Goal: Task Accomplishment & Management: Manage account settings

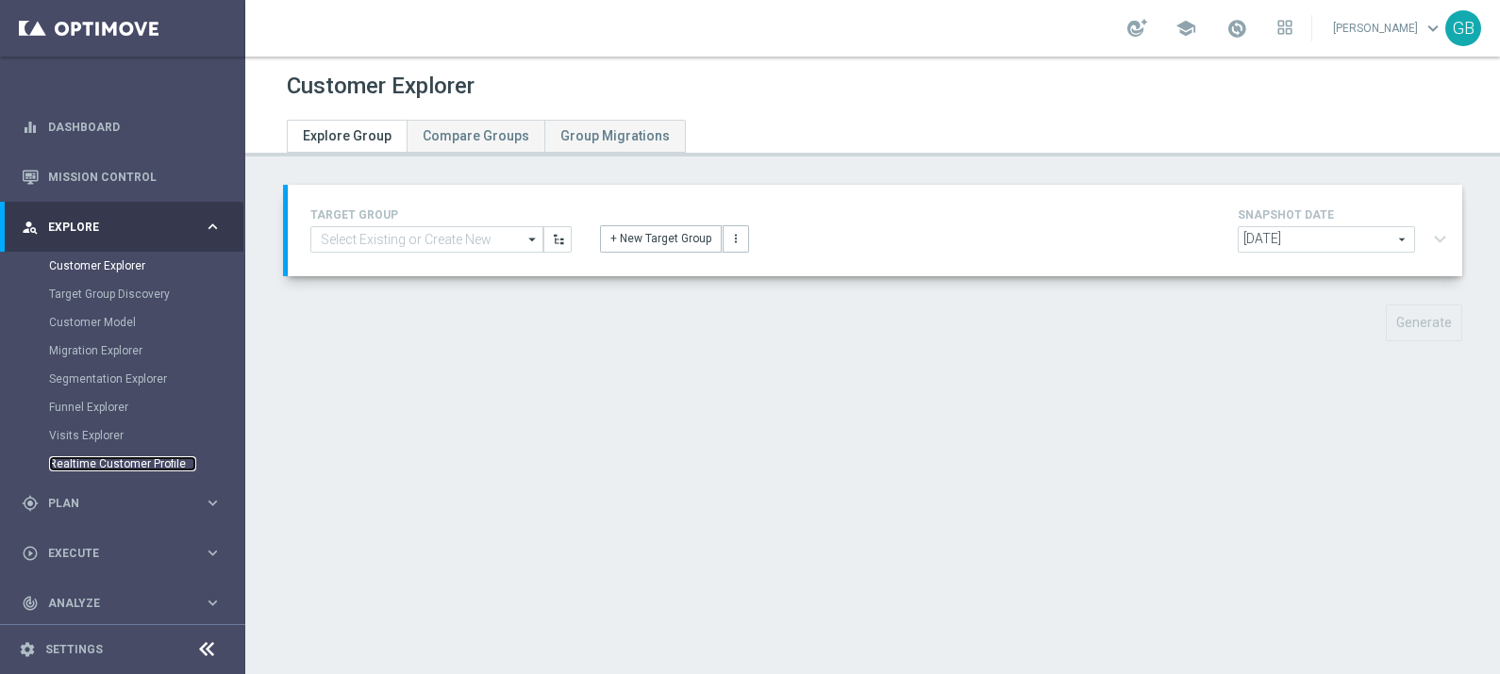
click at [74, 464] on link "Realtime Customer Profile" at bounding box center [122, 464] width 147 height 15
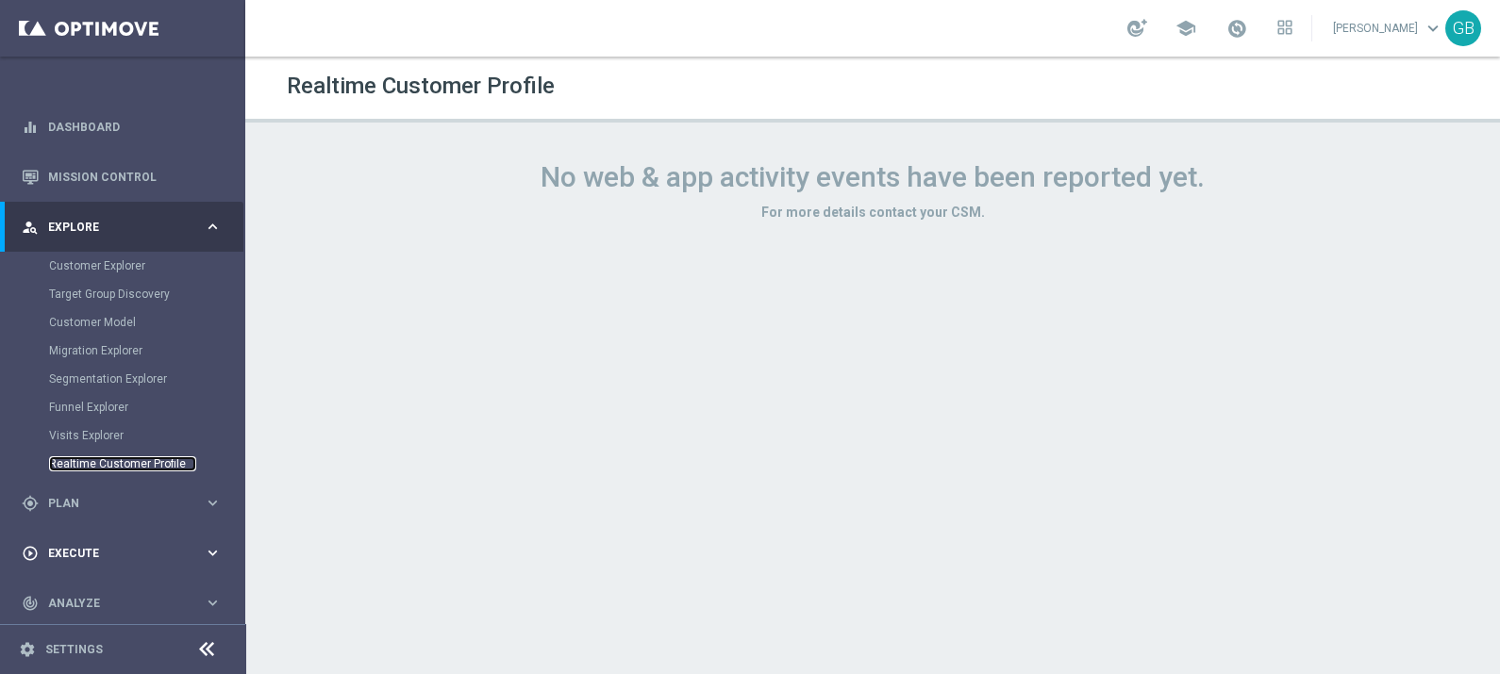
scroll to position [108, 0]
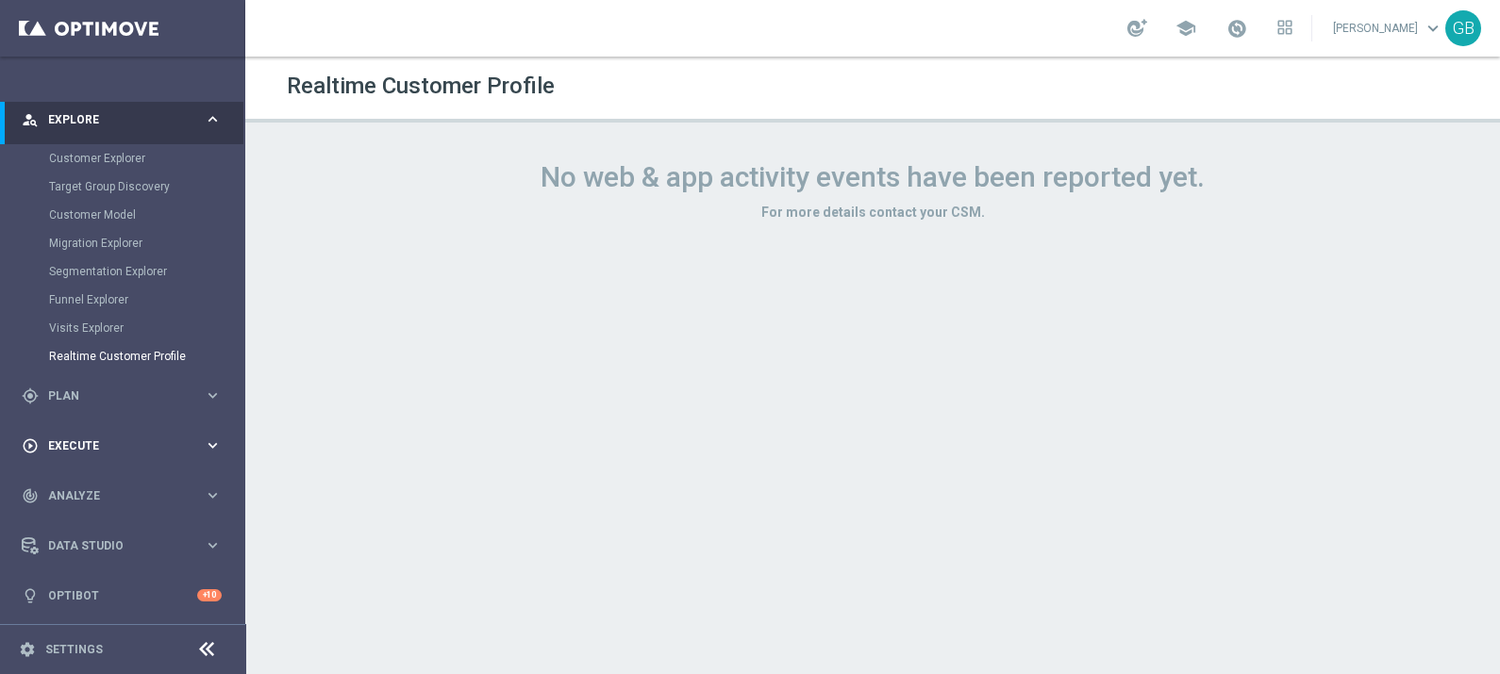
click at [71, 441] on span "Execute" at bounding box center [126, 446] width 156 height 11
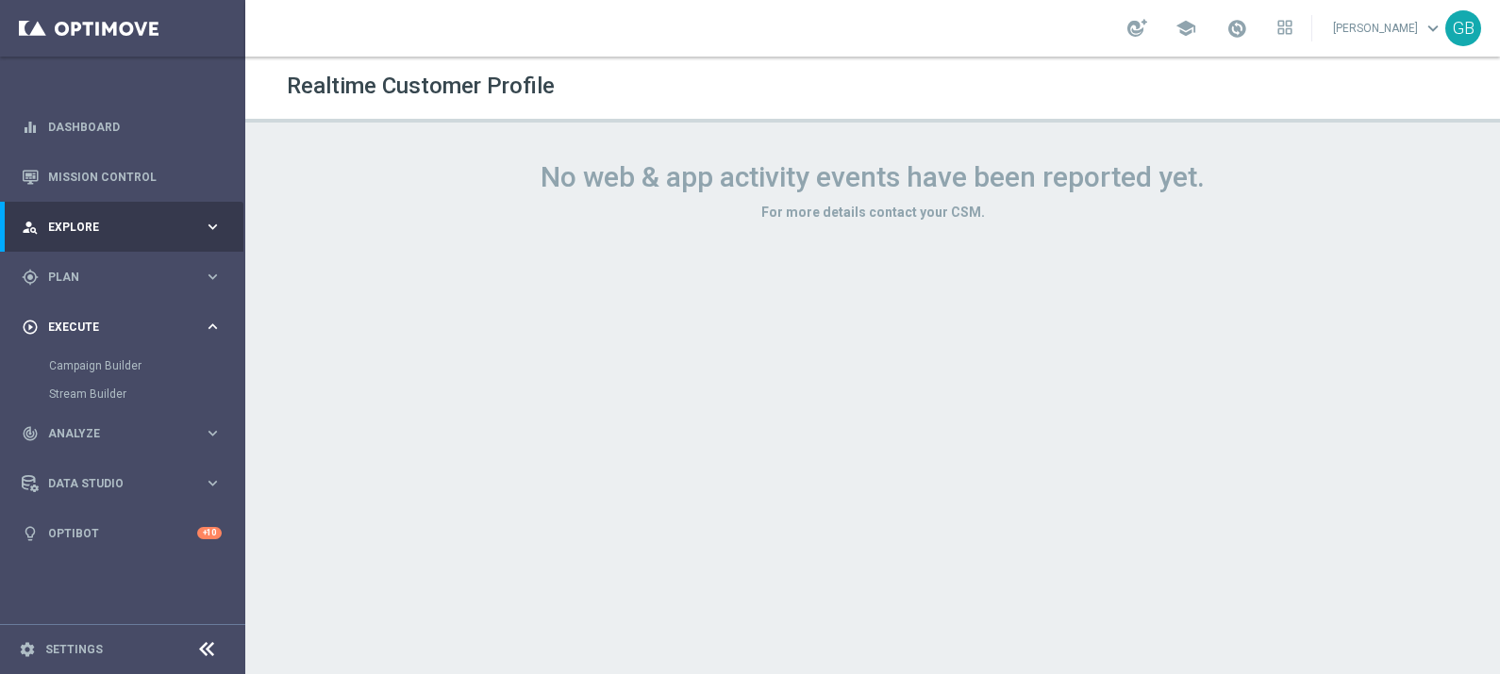
scroll to position [0, 0]
click at [64, 281] on span "Plan" at bounding box center [126, 277] width 156 height 11
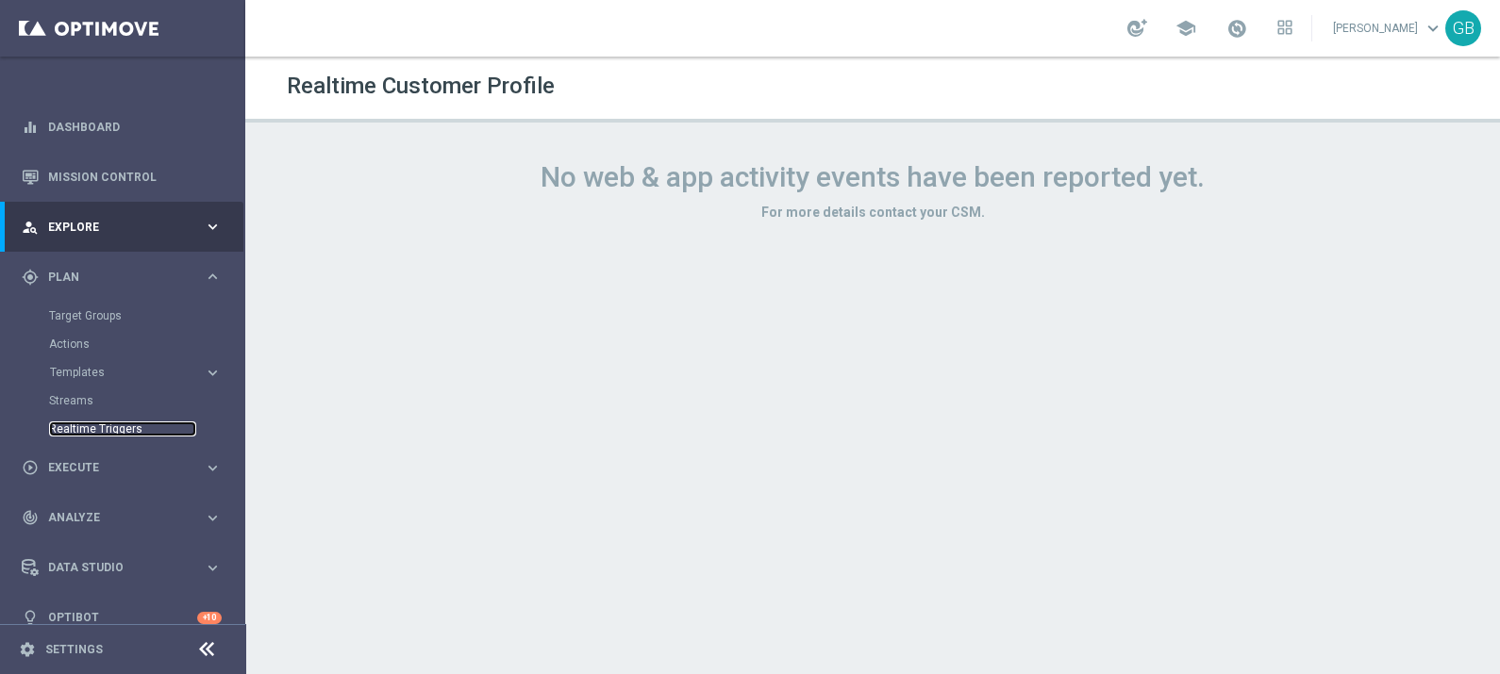
click at [123, 427] on link "Realtime Triggers" at bounding box center [122, 429] width 147 height 15
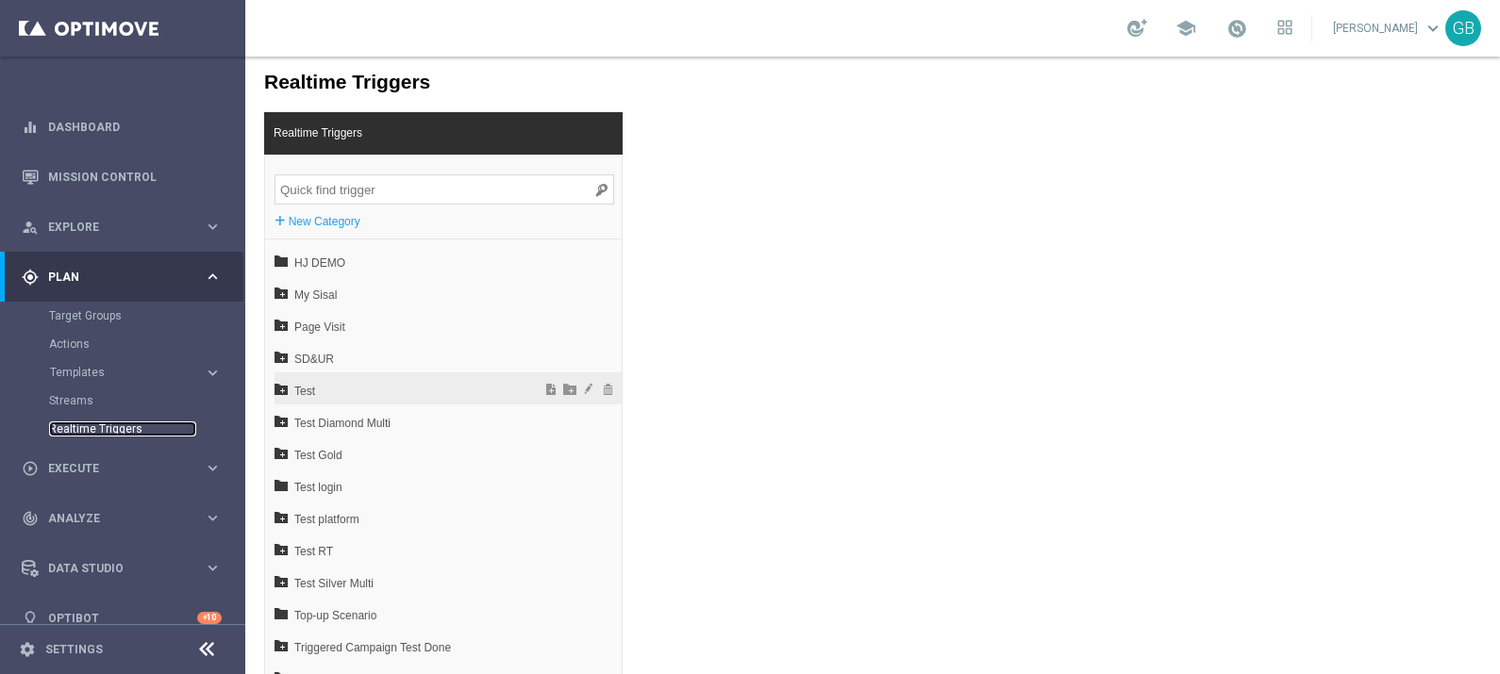
scroll to position [27, 0]
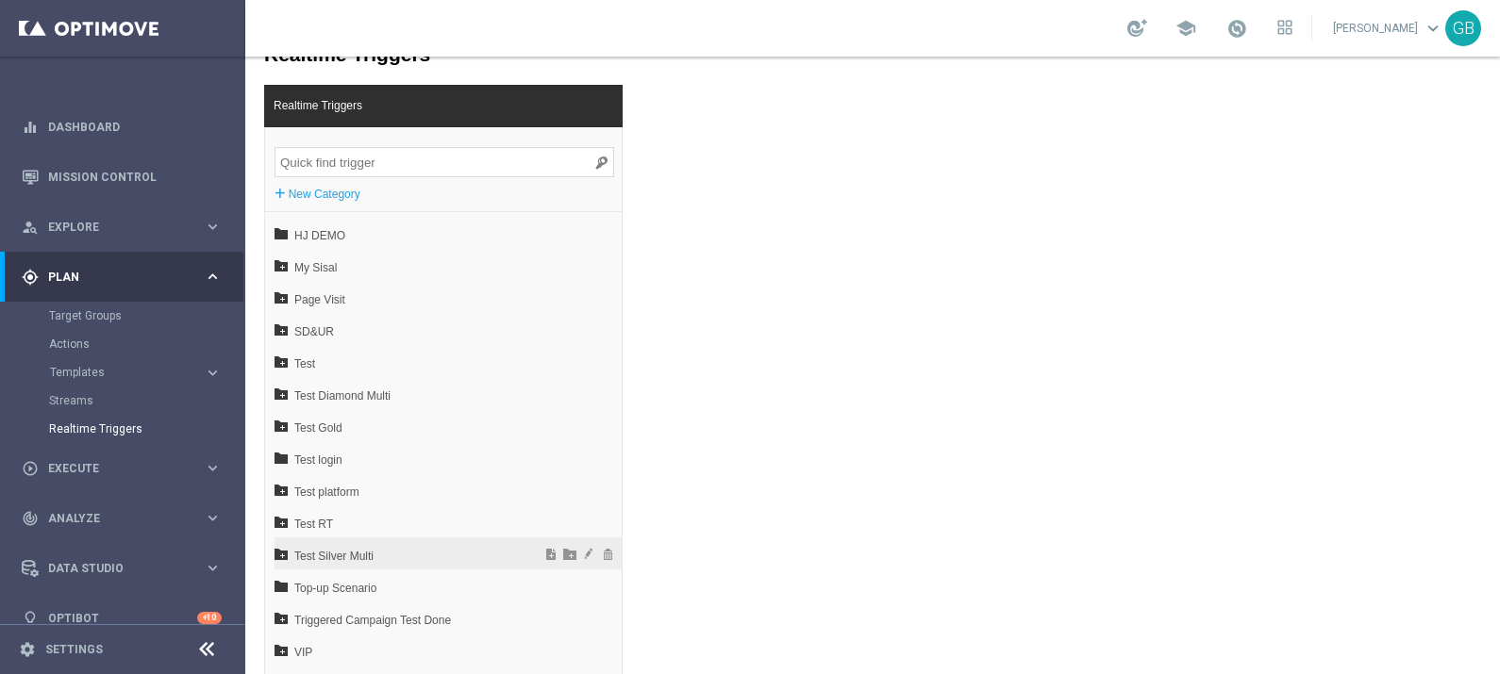
click at [351, 553] on span "Test Silver Multi" at bounding box center [398, 557] width 208 height 32
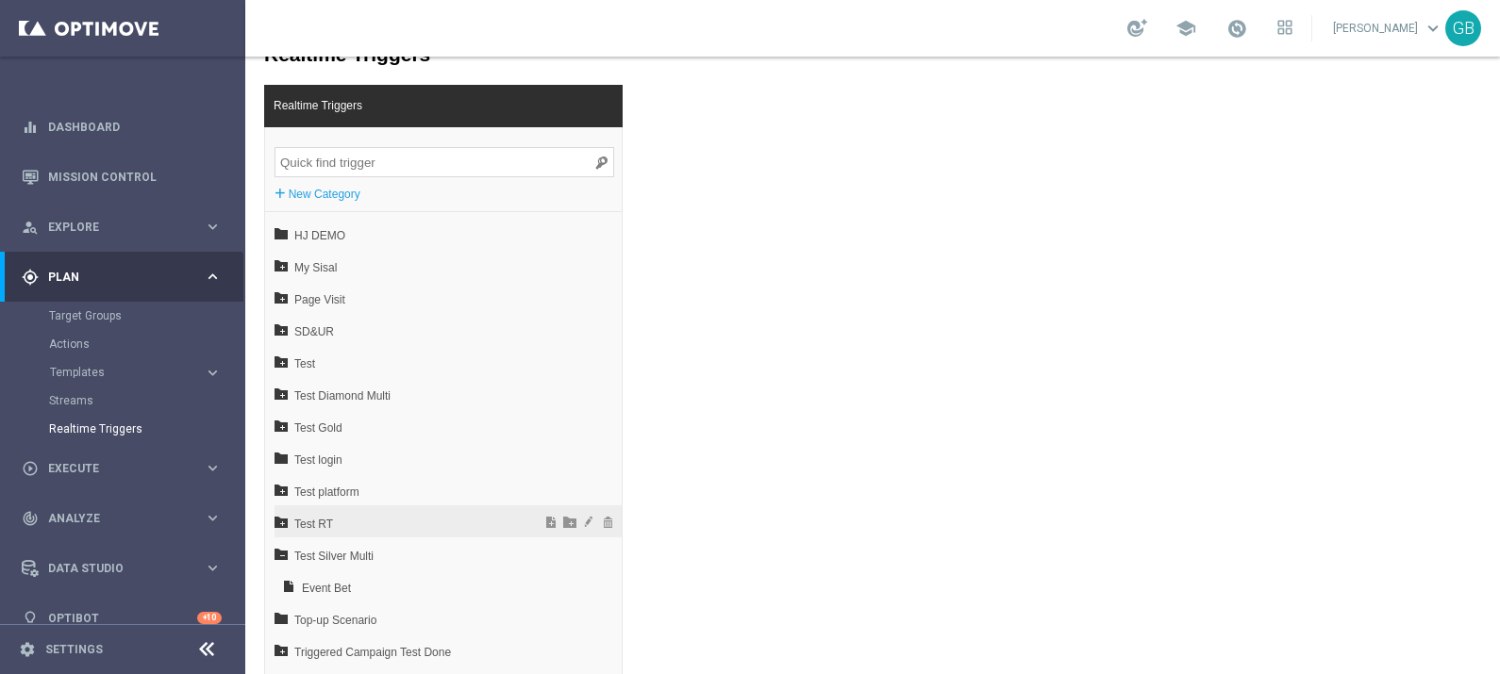
scroll to position [156, 0]
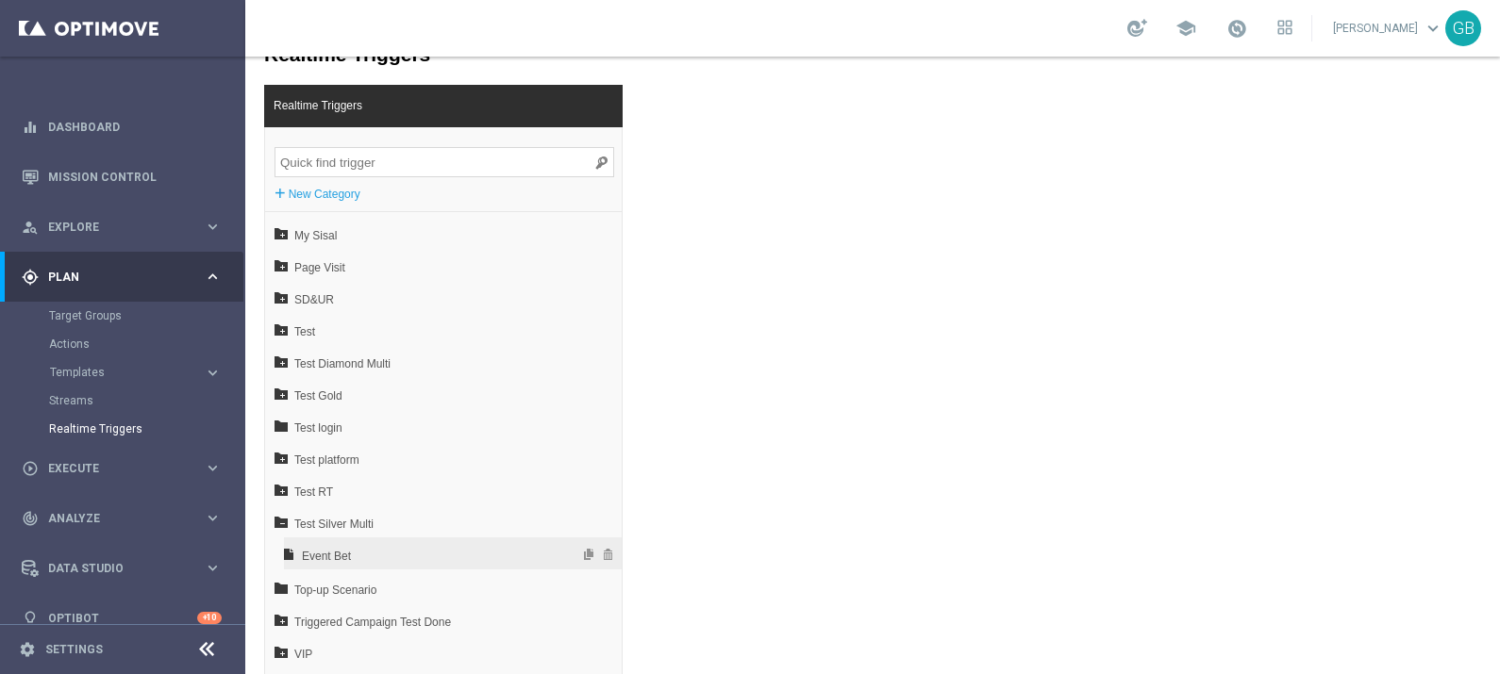
click at [400, 547] on span "Event Bet" at bounding box center [403, 557] width 203 height 32
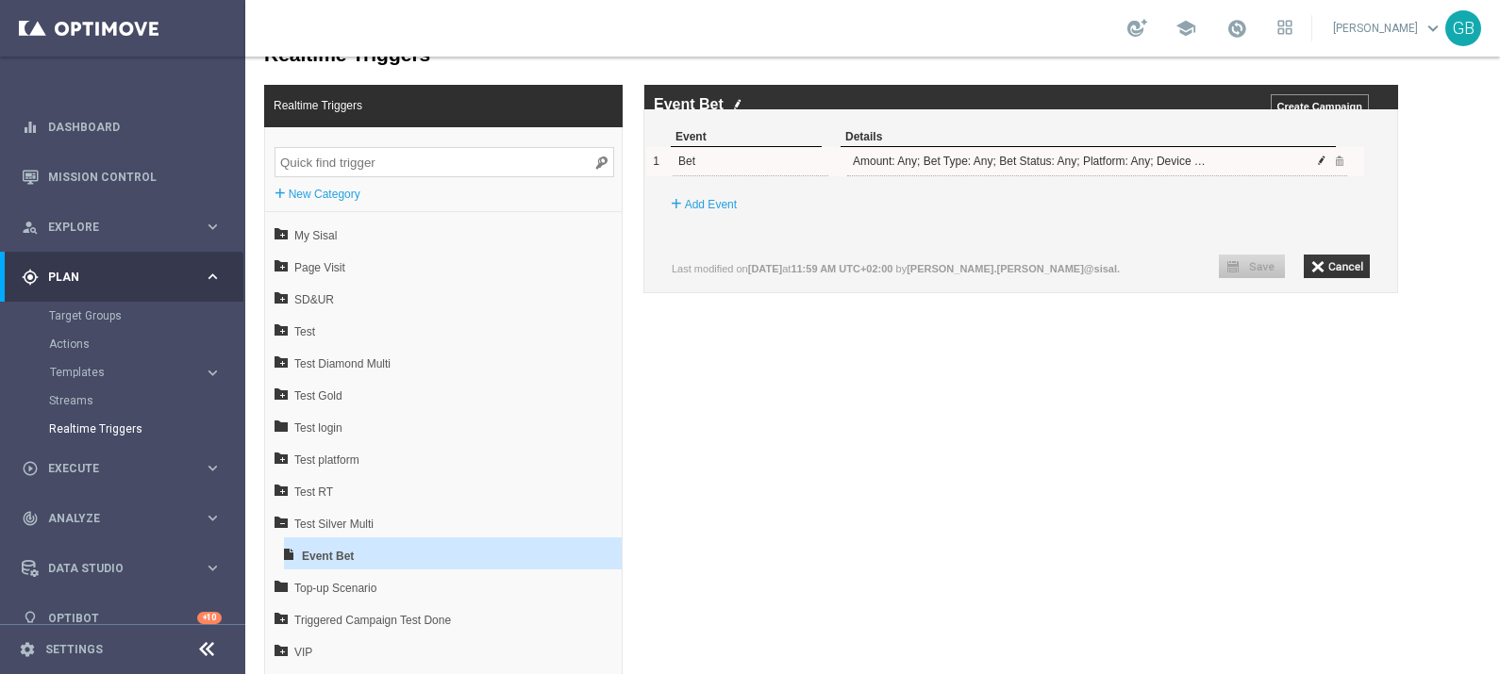
click at [1322, 166] on span at bounding box center [1321, 160] width 11 height 11
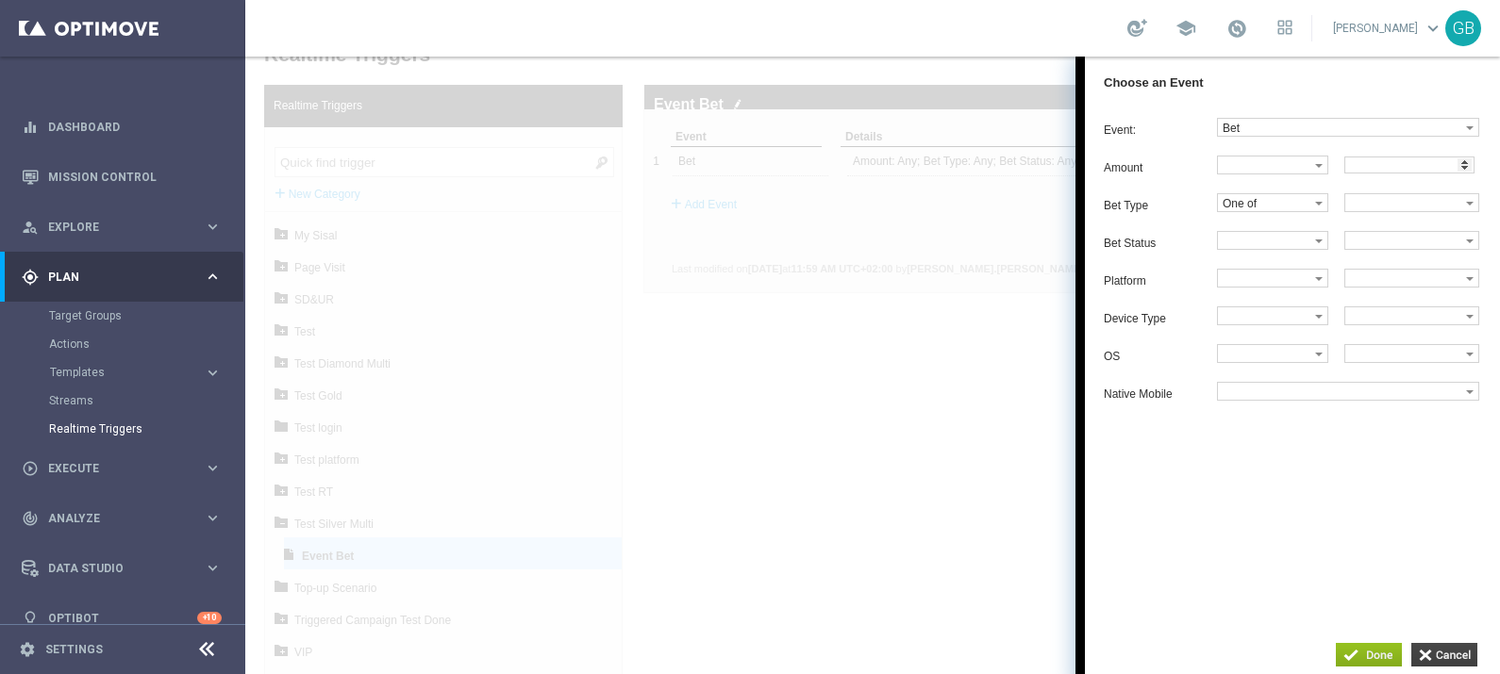
click at [1441, 656] on input "button" at bounding box center [1444, 655] width 66 height 24
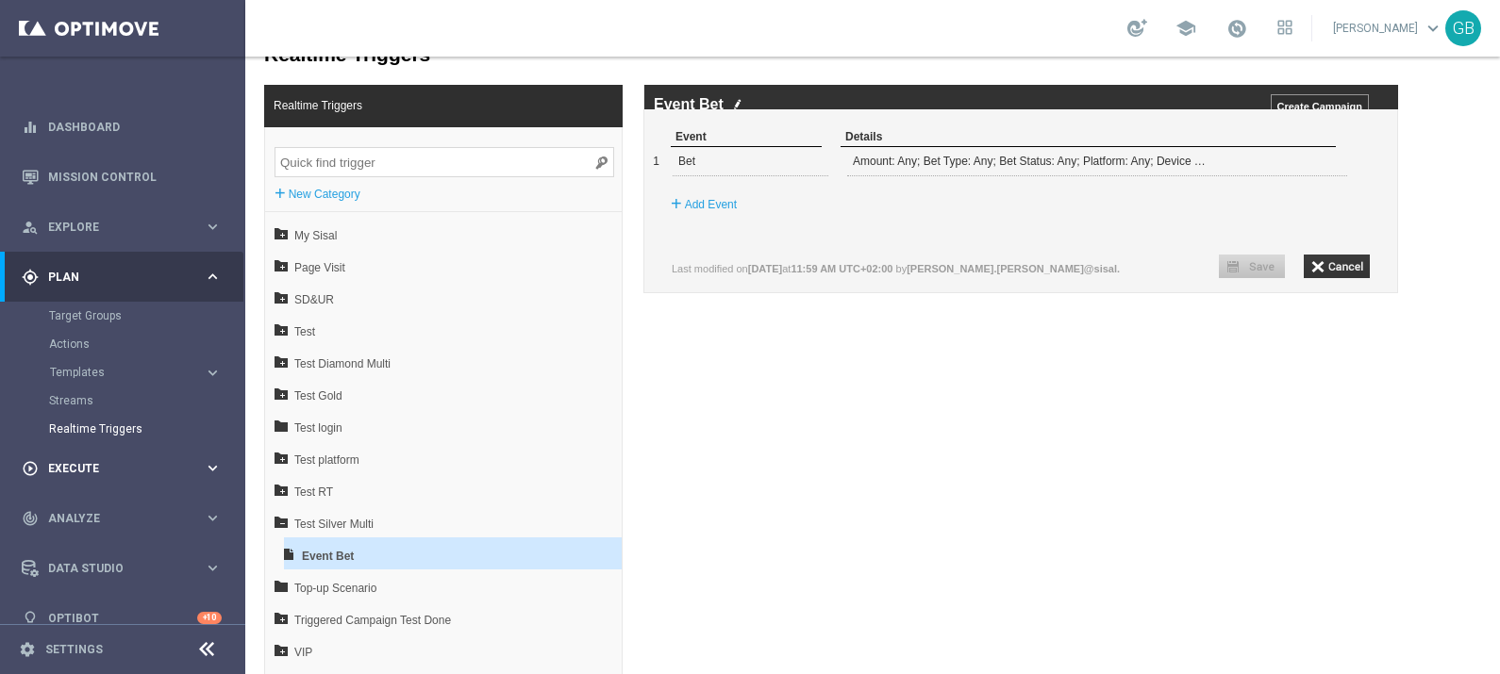
scroll to position [23, 0]
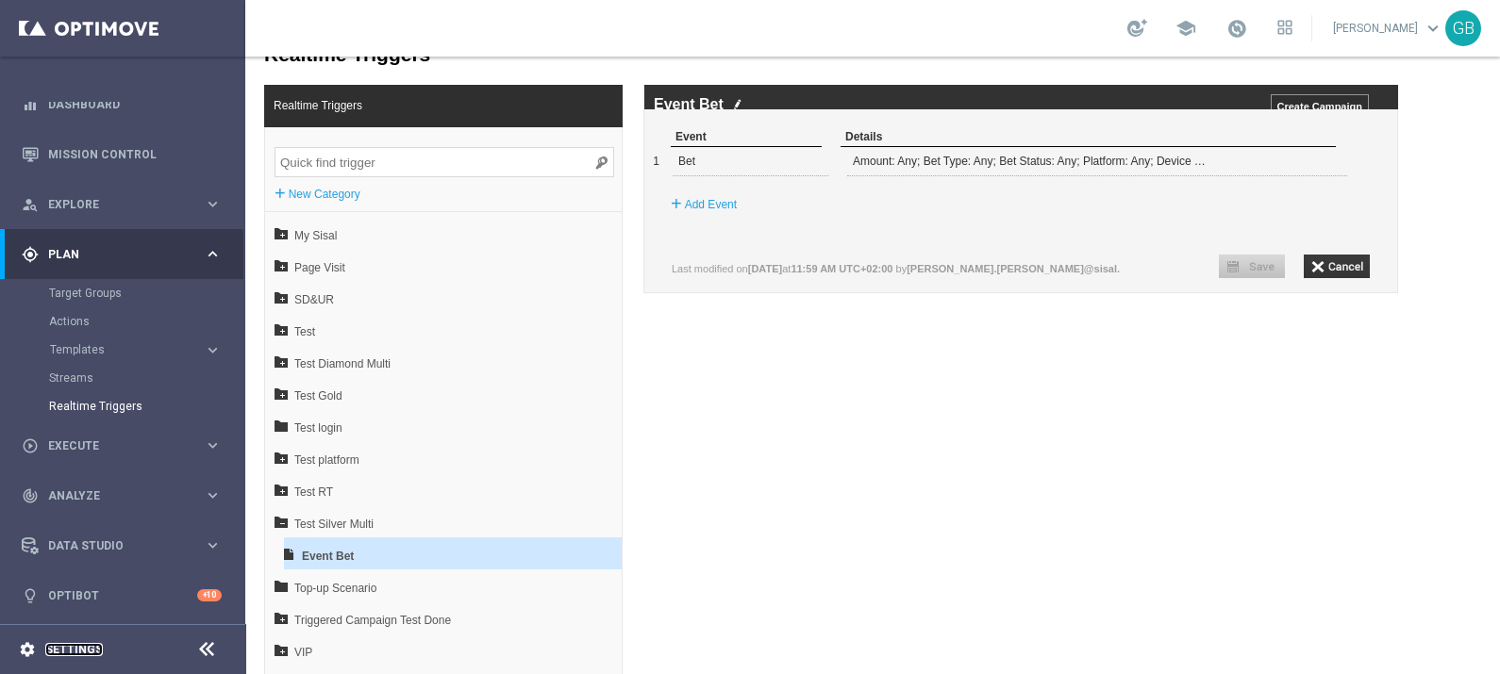
click at [75, 651] on link "Settings" at bounding box center [74, 649] width 58 height 11
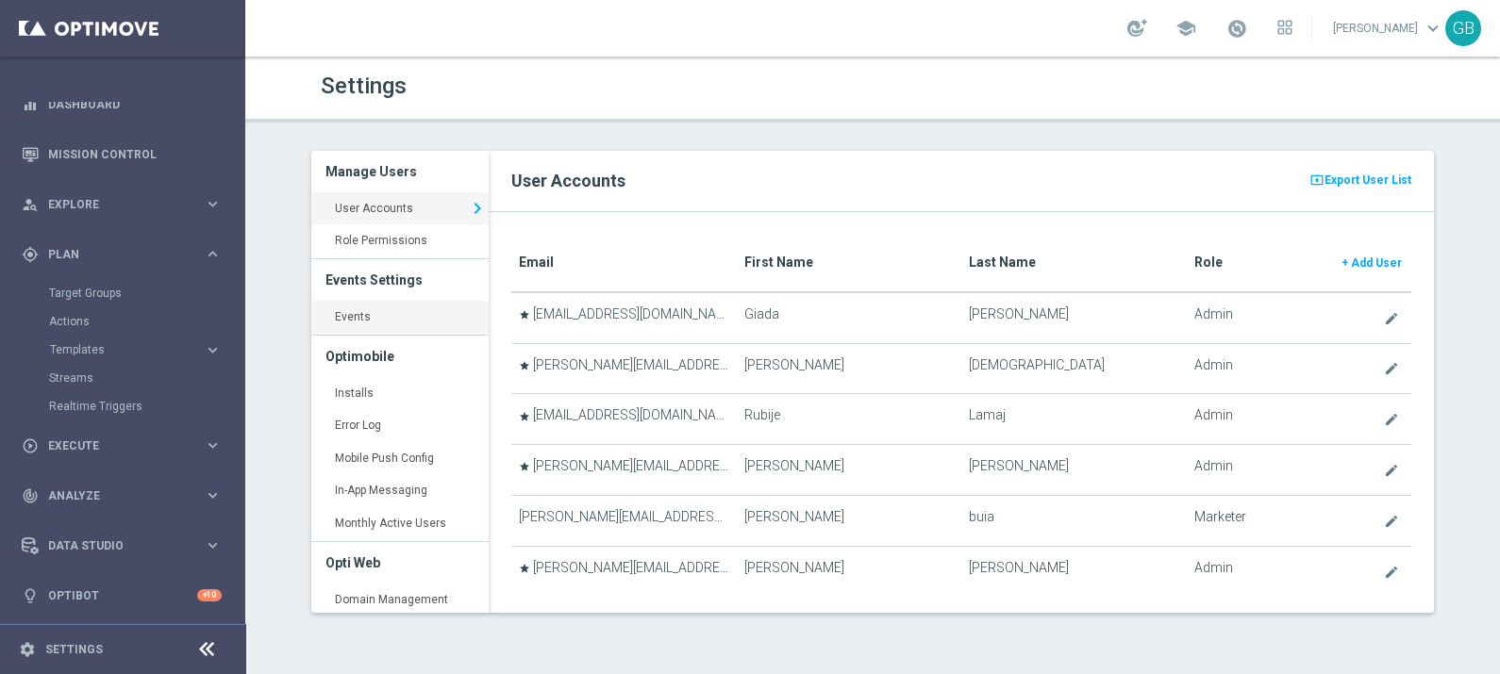
click at [362, 315] on link "Events keyboard_arrow_right" at bounding box center [399, 318] width 177 height 34
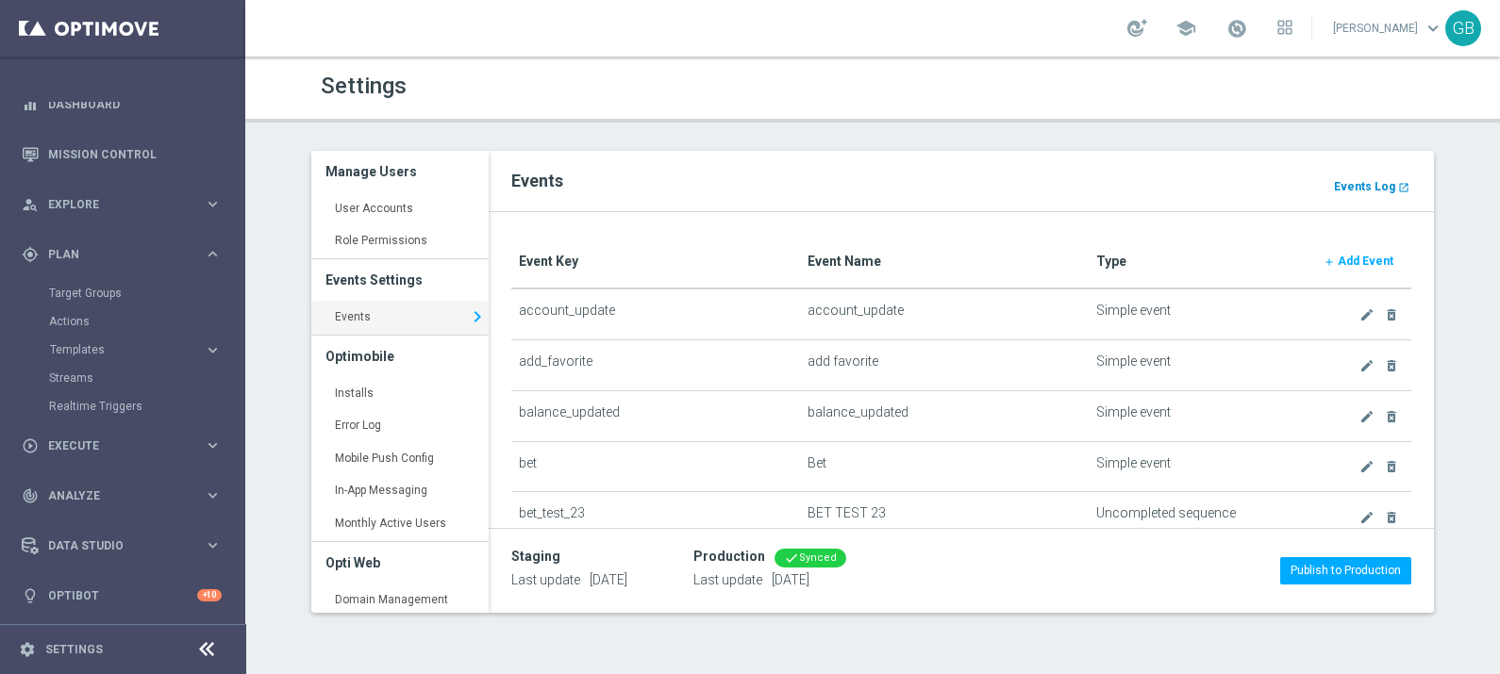
click at [1379, 183] on b "Events Log" at bounding box center [1364, 186] width 61 height 13
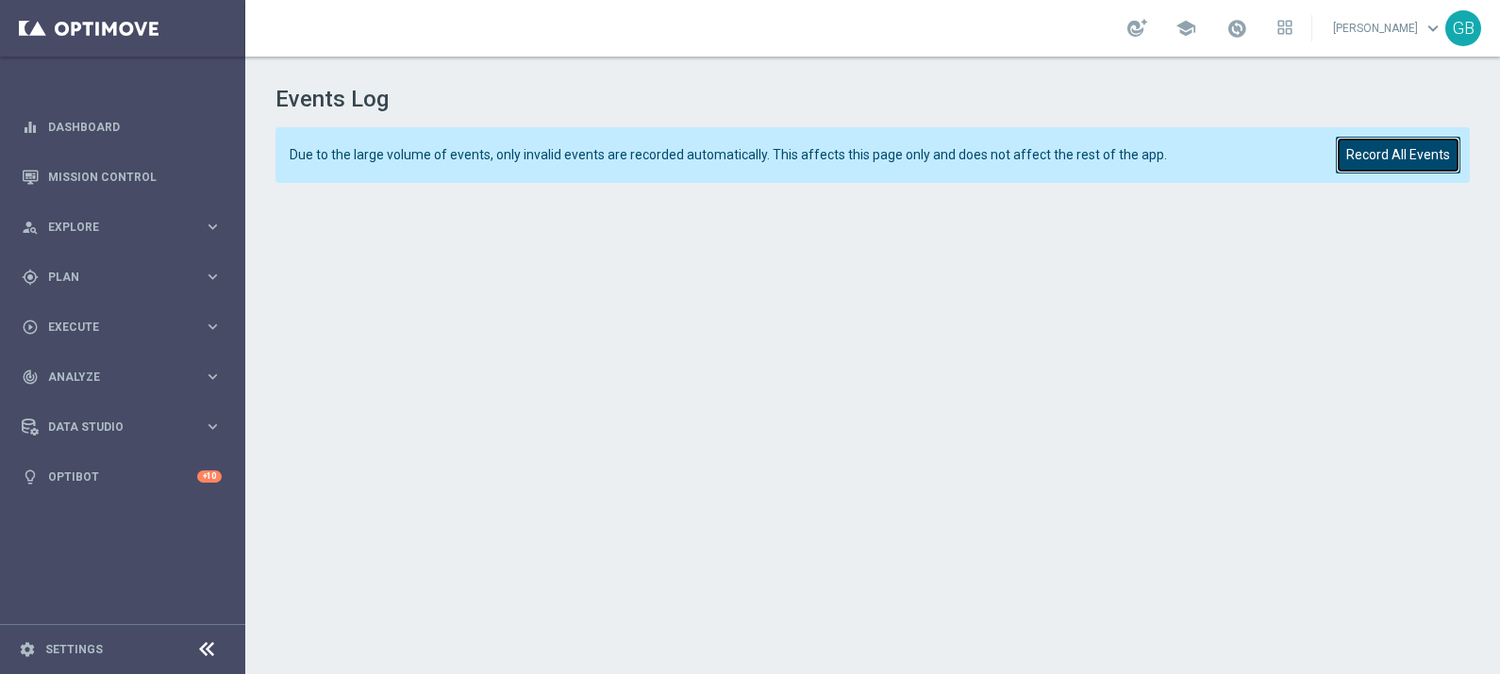
click at [1374, 156] on button "Record All Events" at bounding box center [1398, 155] width 125 height 37
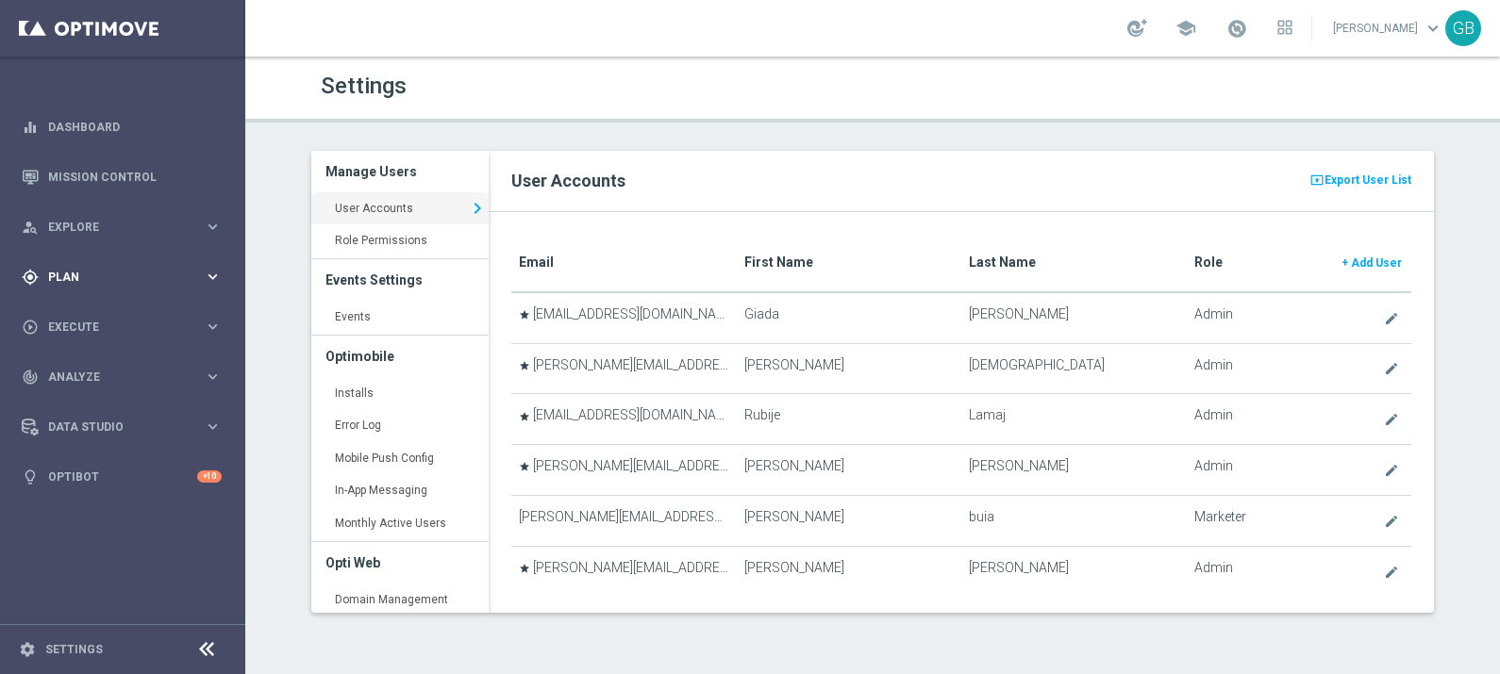
drag, startPoint x: 0, startPoint y: 0, endPoint x: 88, endPoint y: 274, distance: 287.3
click at [88, 274] on span "Plan" at bounding box center [126, 277] width 156 height 11
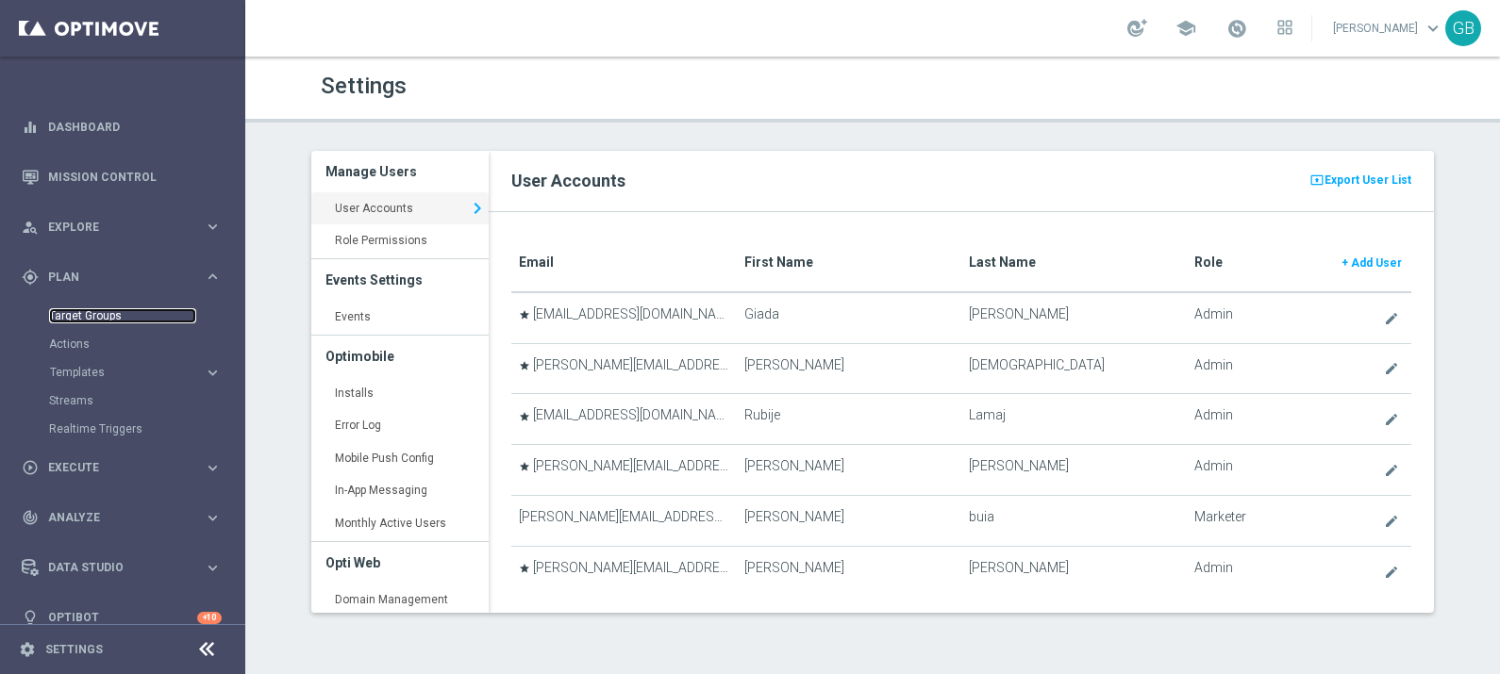
click at [99, 311] on link "Target Groups" at bounding box center [122, 315] width 147 height 15
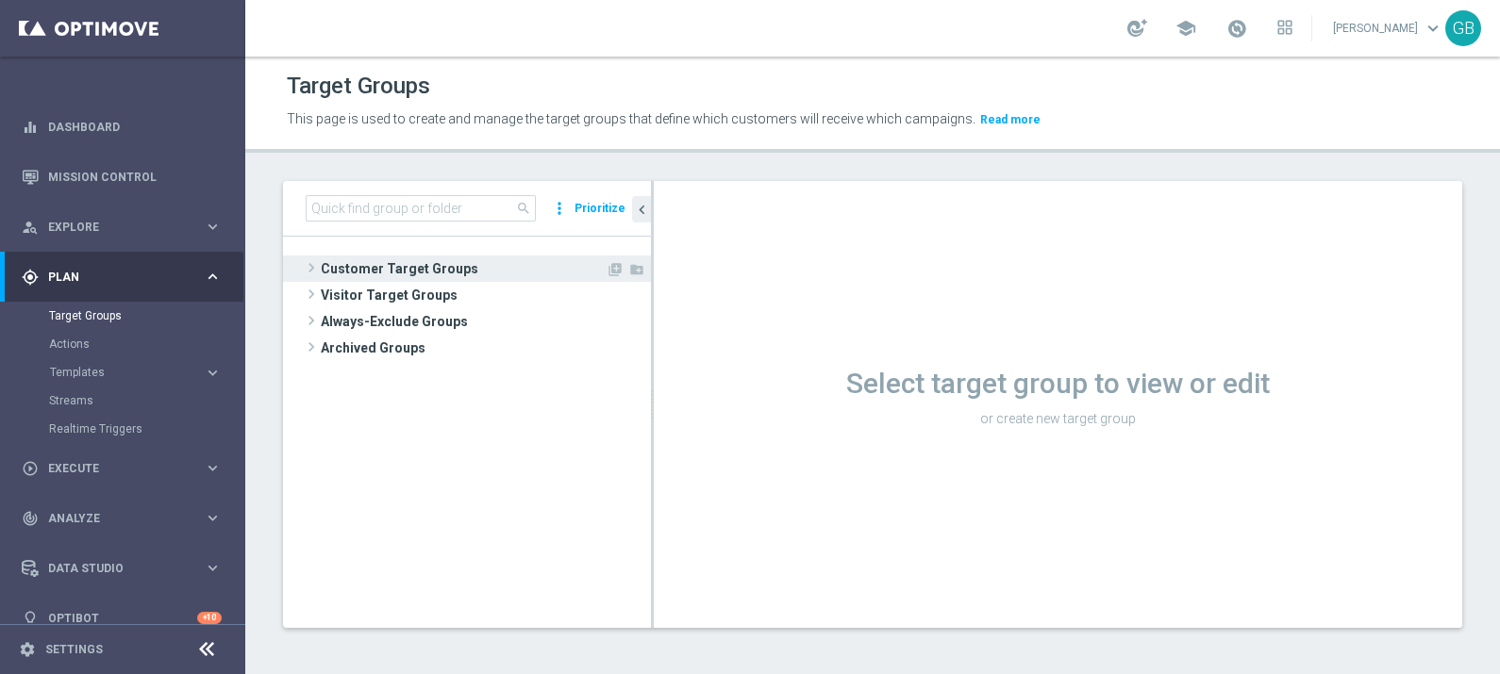
click at [468, 266] on span "Customer Target Groups" at bounding box center [463, 269] width 285 height 26
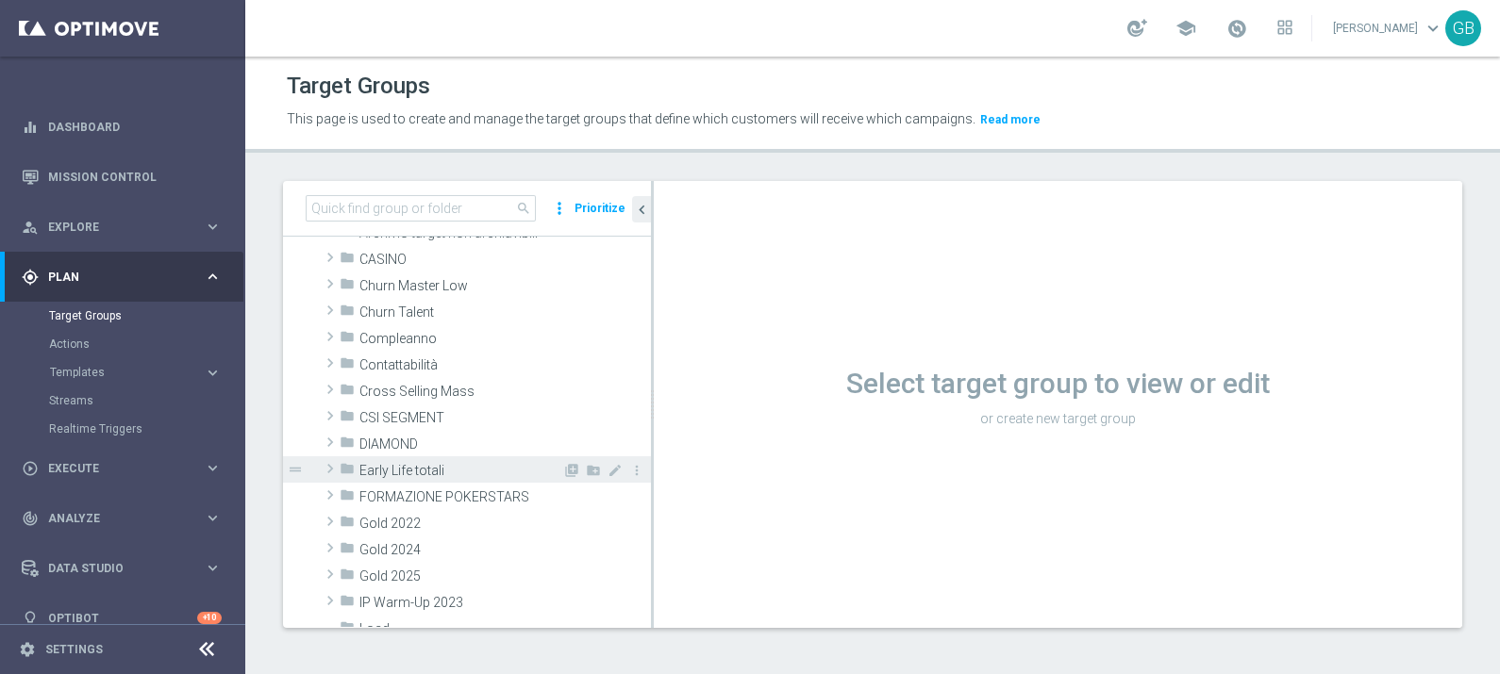
scroll to position [91, 0]
click at [408, 462] on span "Early Life totali" at bounding box center [460, 469] width 203 height 16
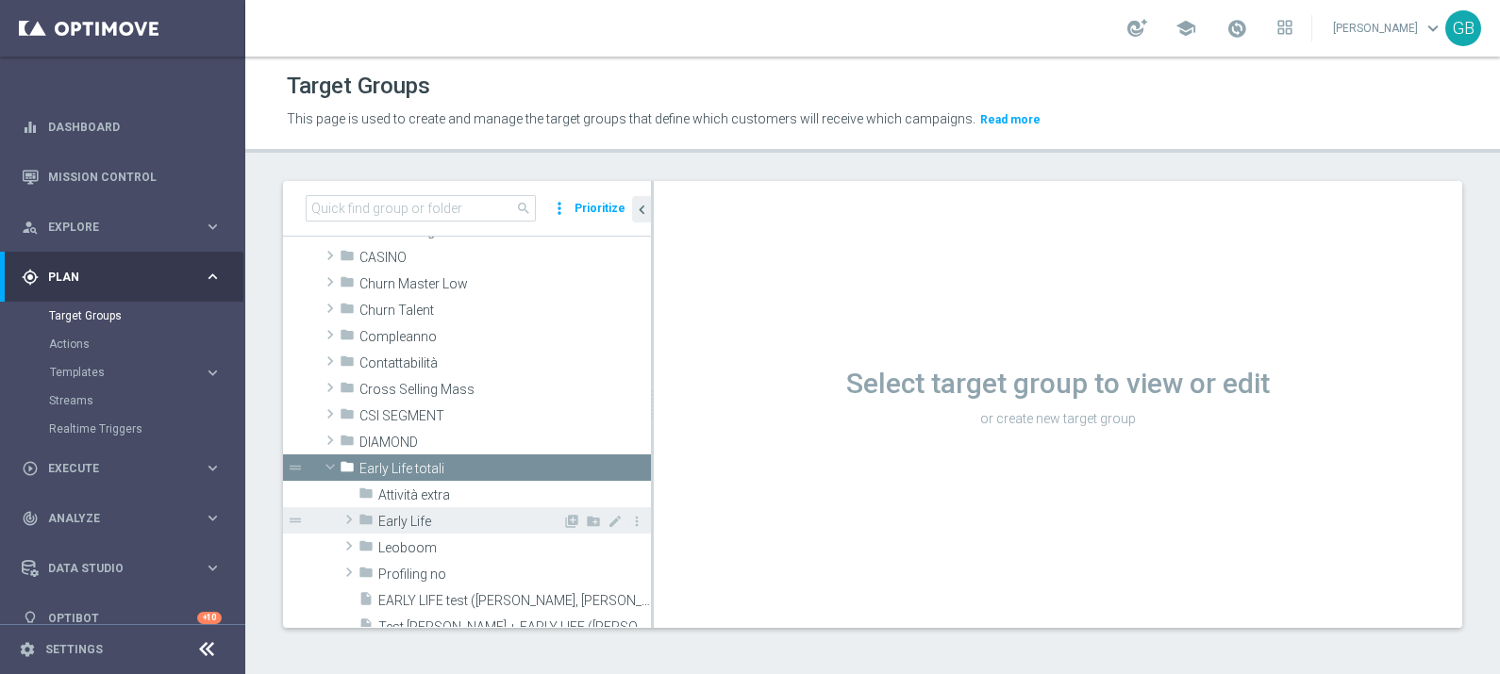
click at [422, 519] on span "Early Life" at bounding box center [470, 522] width 184 height 16
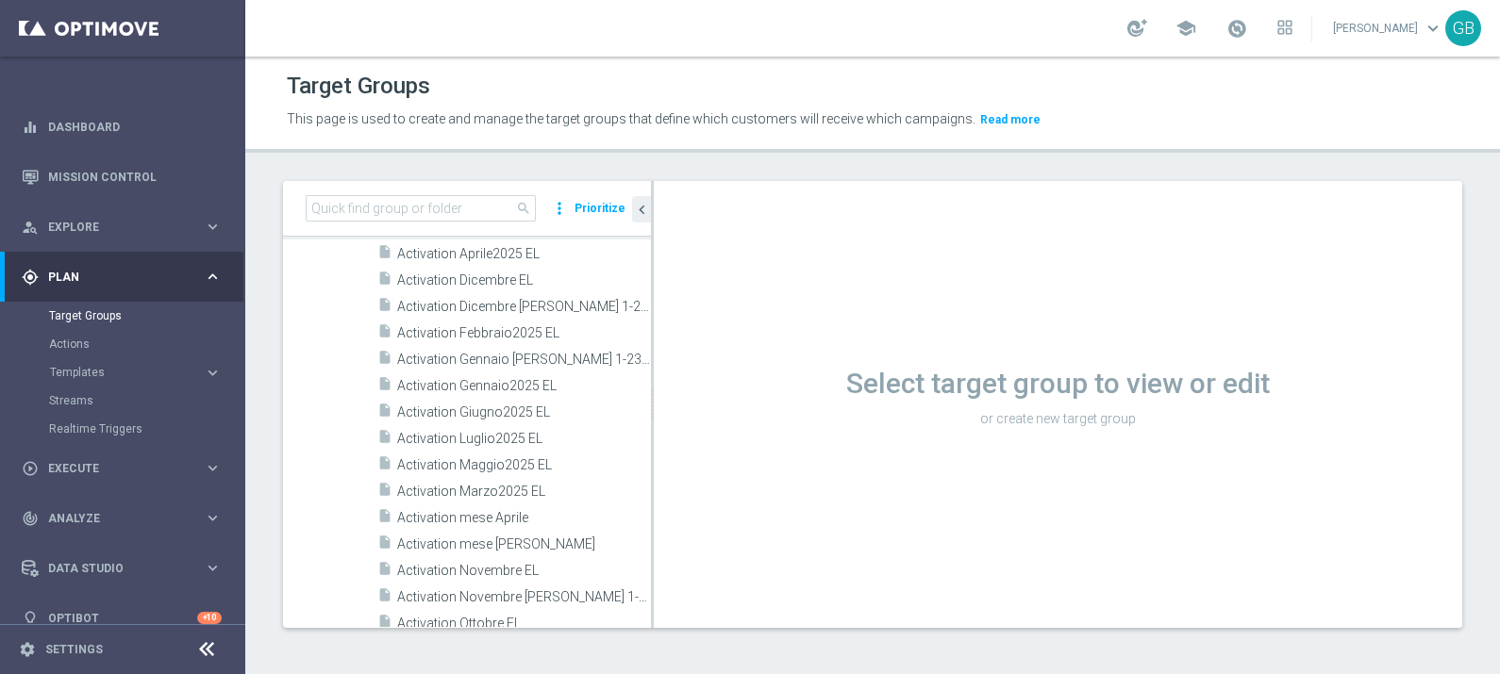
scroll to position [459, 0]
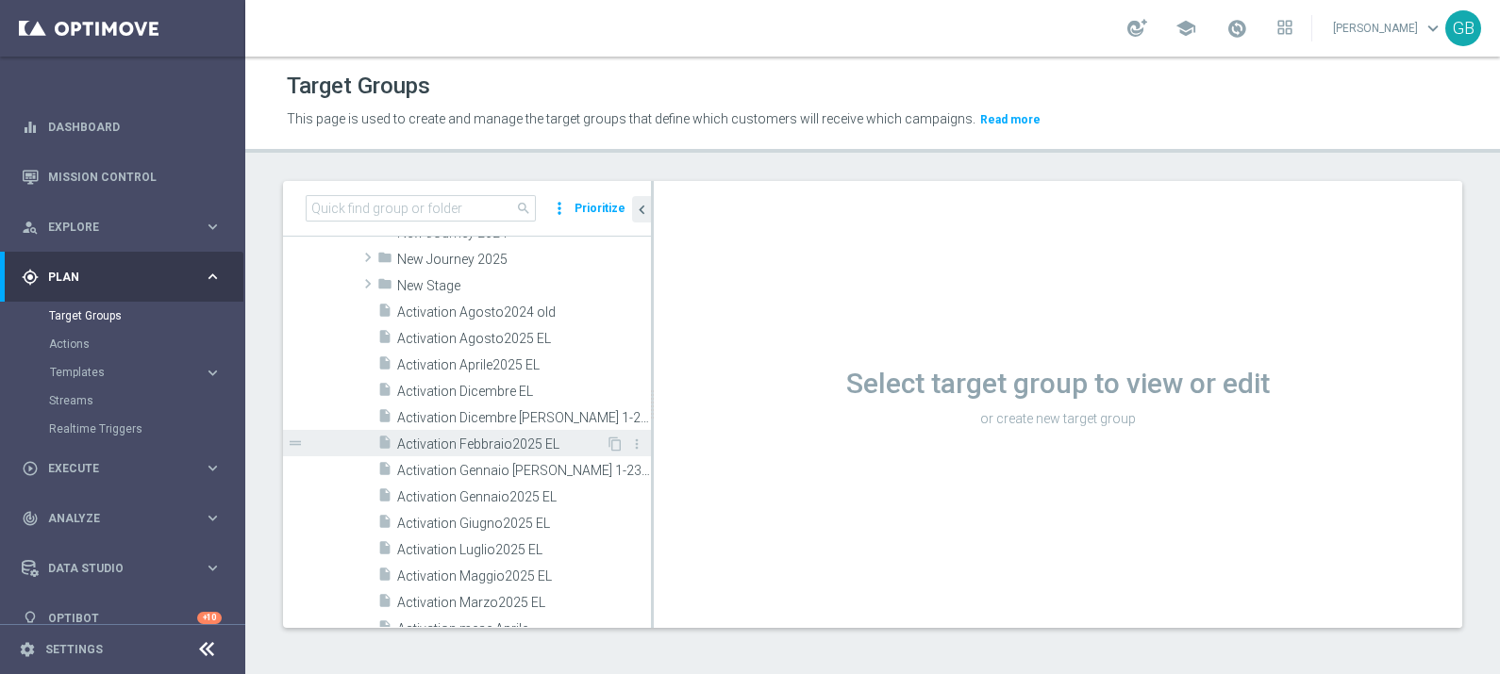
click at [466, 443] on span "Activation Febbraio2025 EL" at bounding box center [501, 445] width 208 height 16
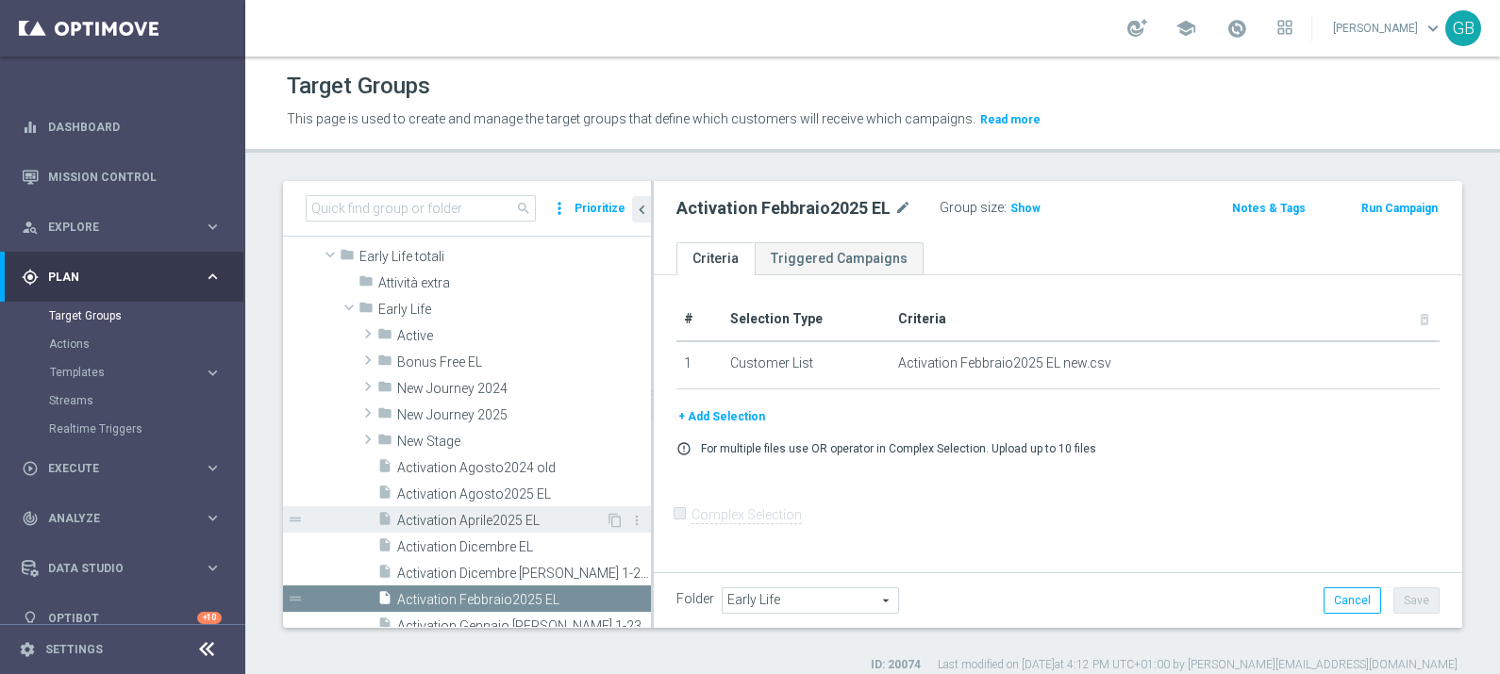
scroll to position [303, 0]
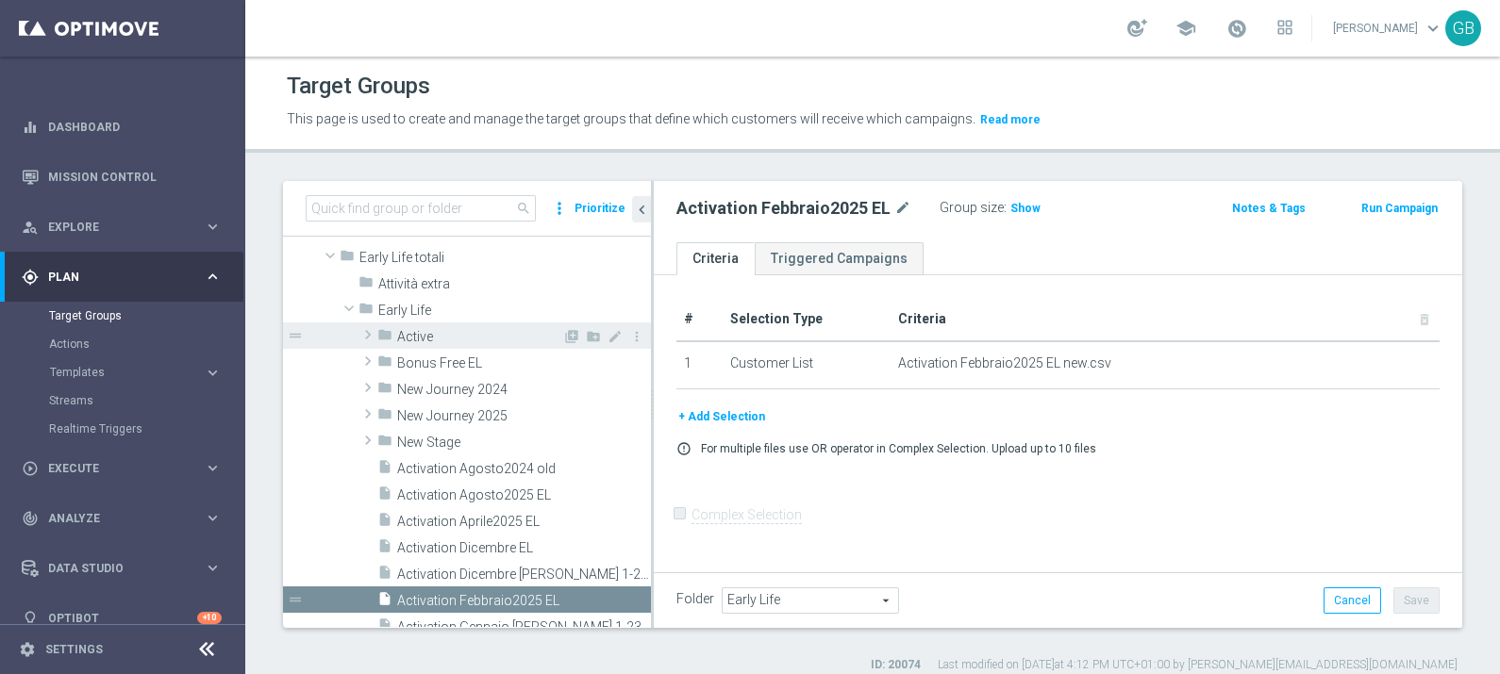
click at [455, 336] on span "Active" at bounding box center [479, 337] width 165 height 16
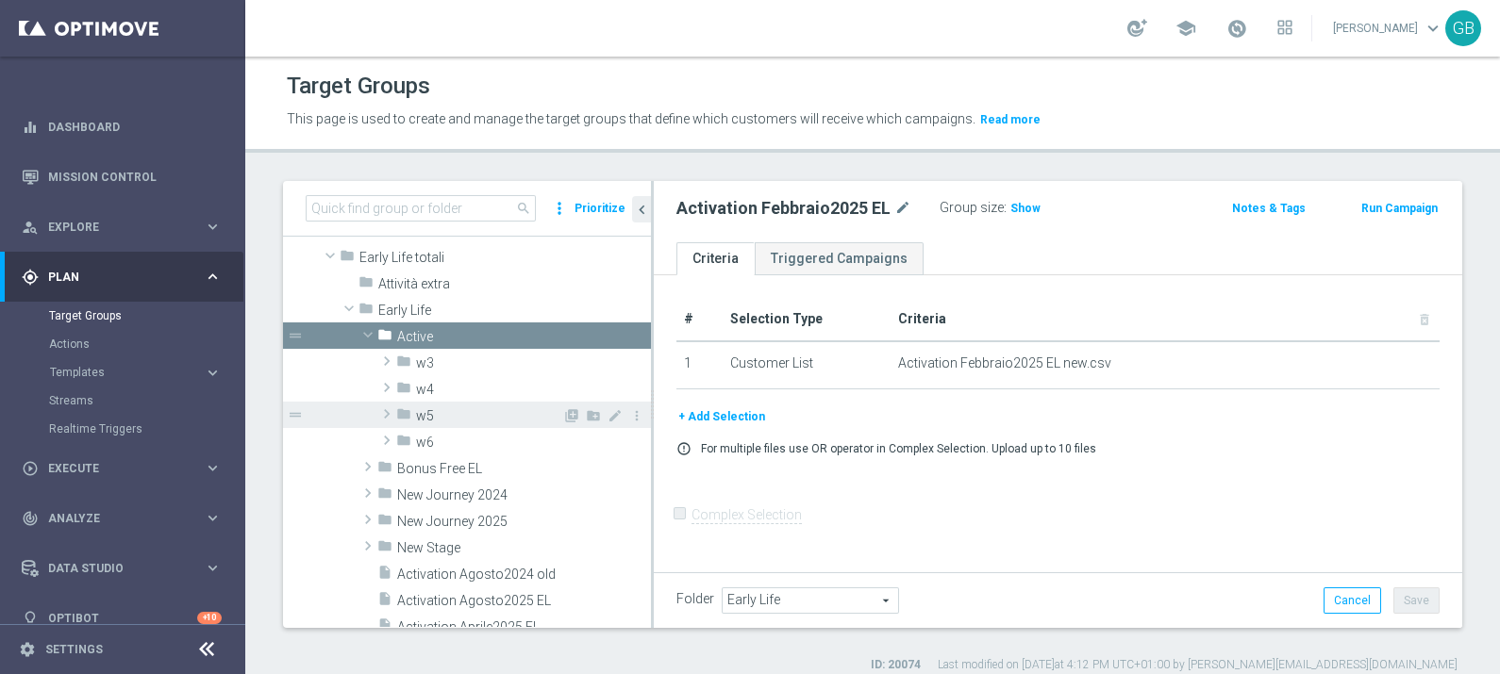
click at [451, 420] on span "w5" at bounding box center [489, 416] width 146 height 16
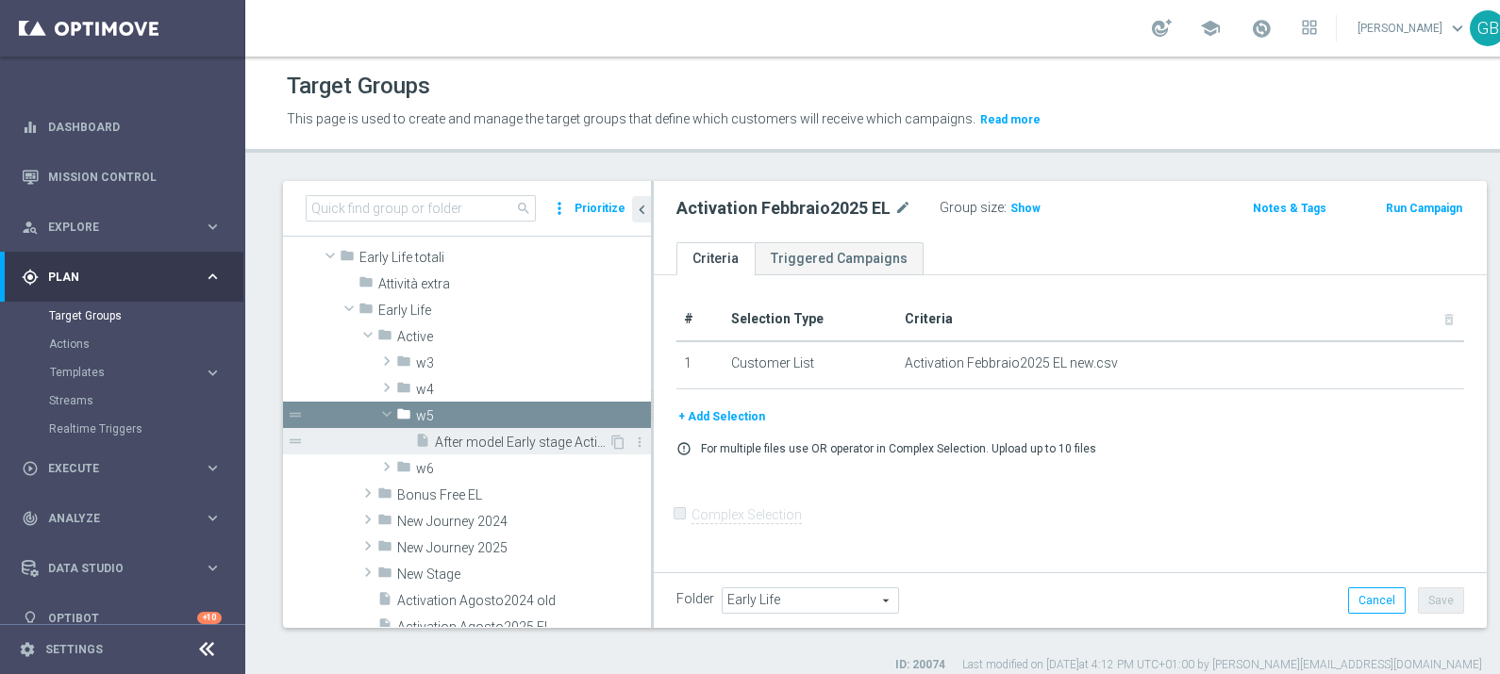
click at [485, 445] on span "After model Early stage Active No Gold - contactable w5 29-35 senza utenti MY S…" at bounding box center [522, 443] width 174 height 16
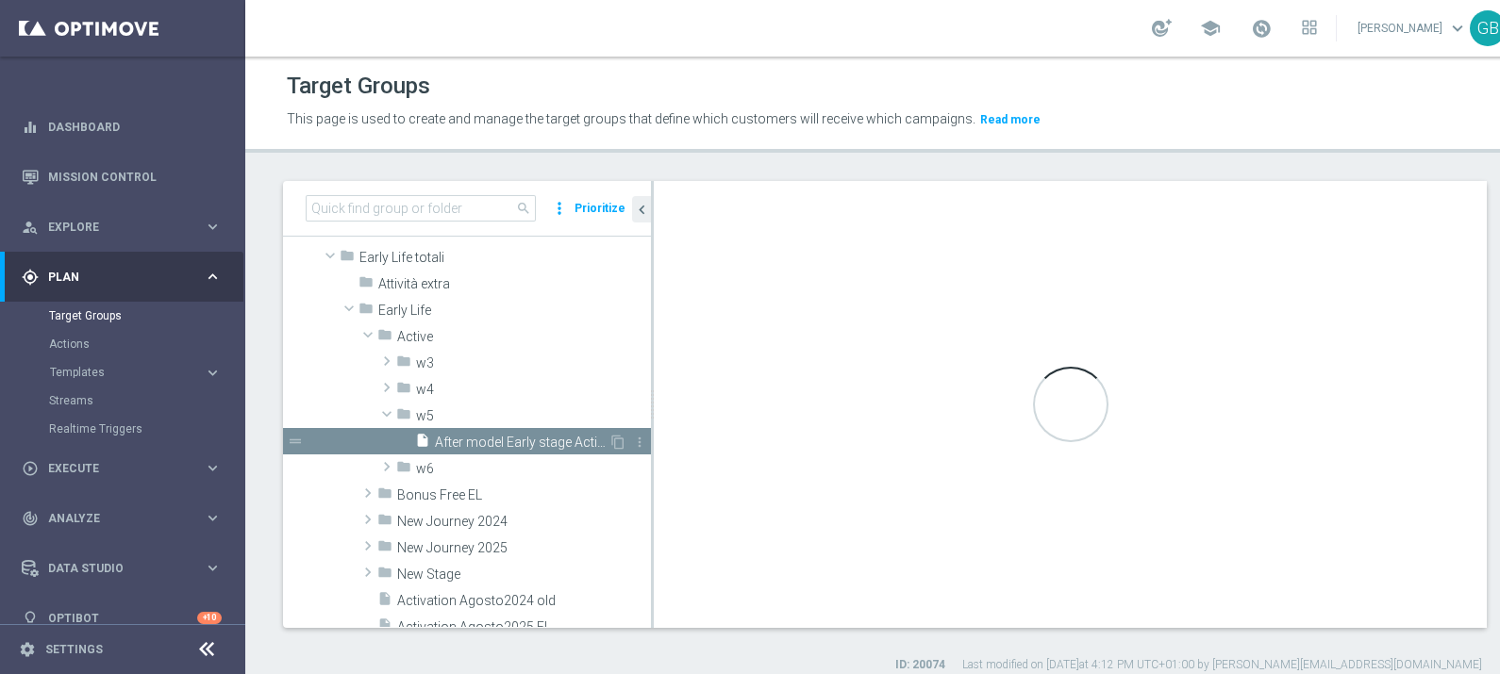
checkbox input "true"
type input "w5"
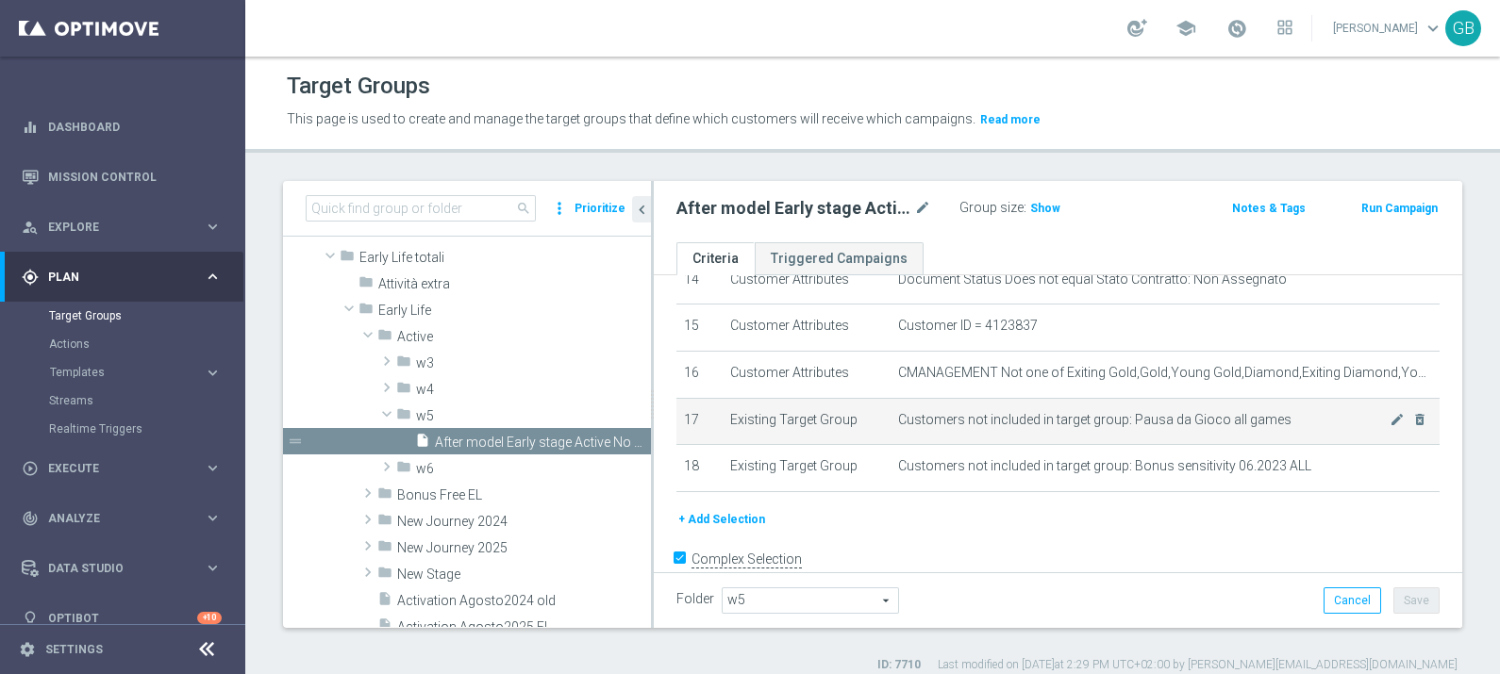
scroll to position [710, 0]
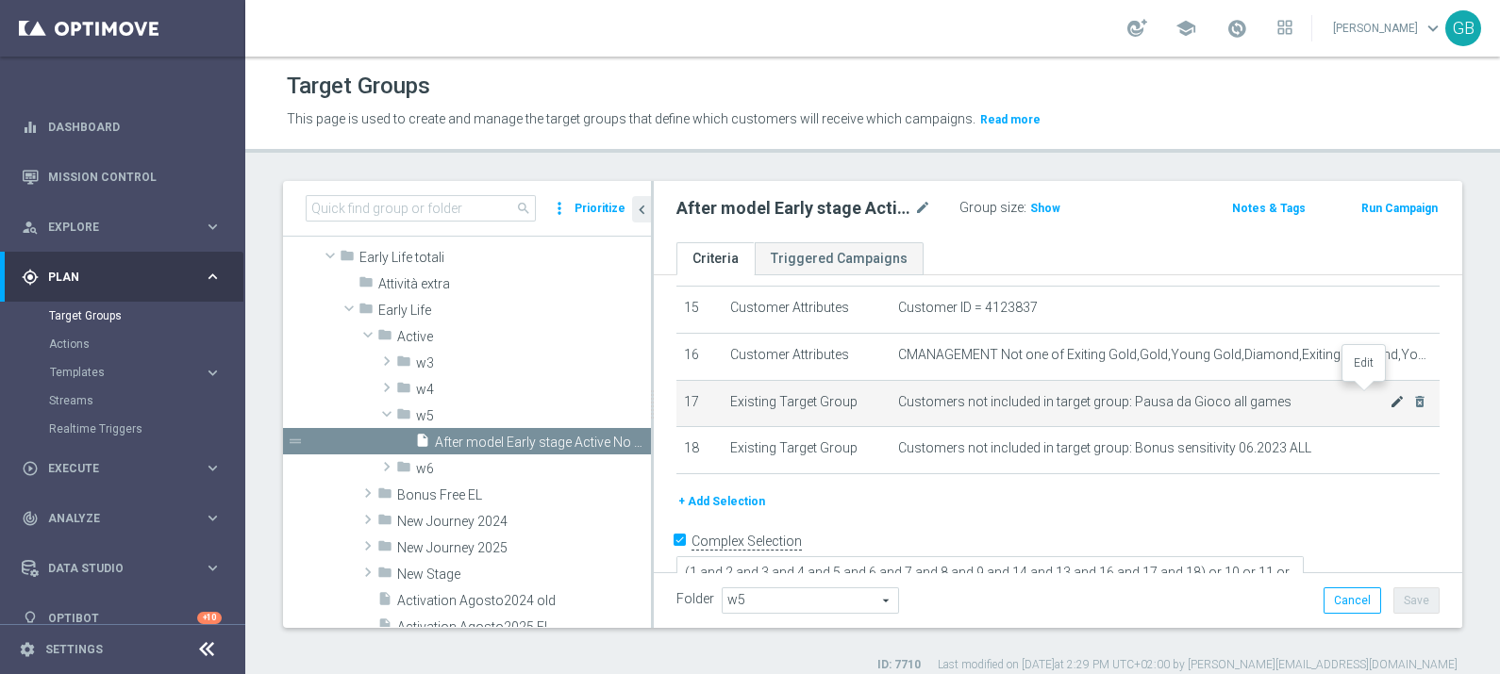
click at [1389, 394] on icon "mode_edit" at bounding box center [1396, 401] width 15 height 15
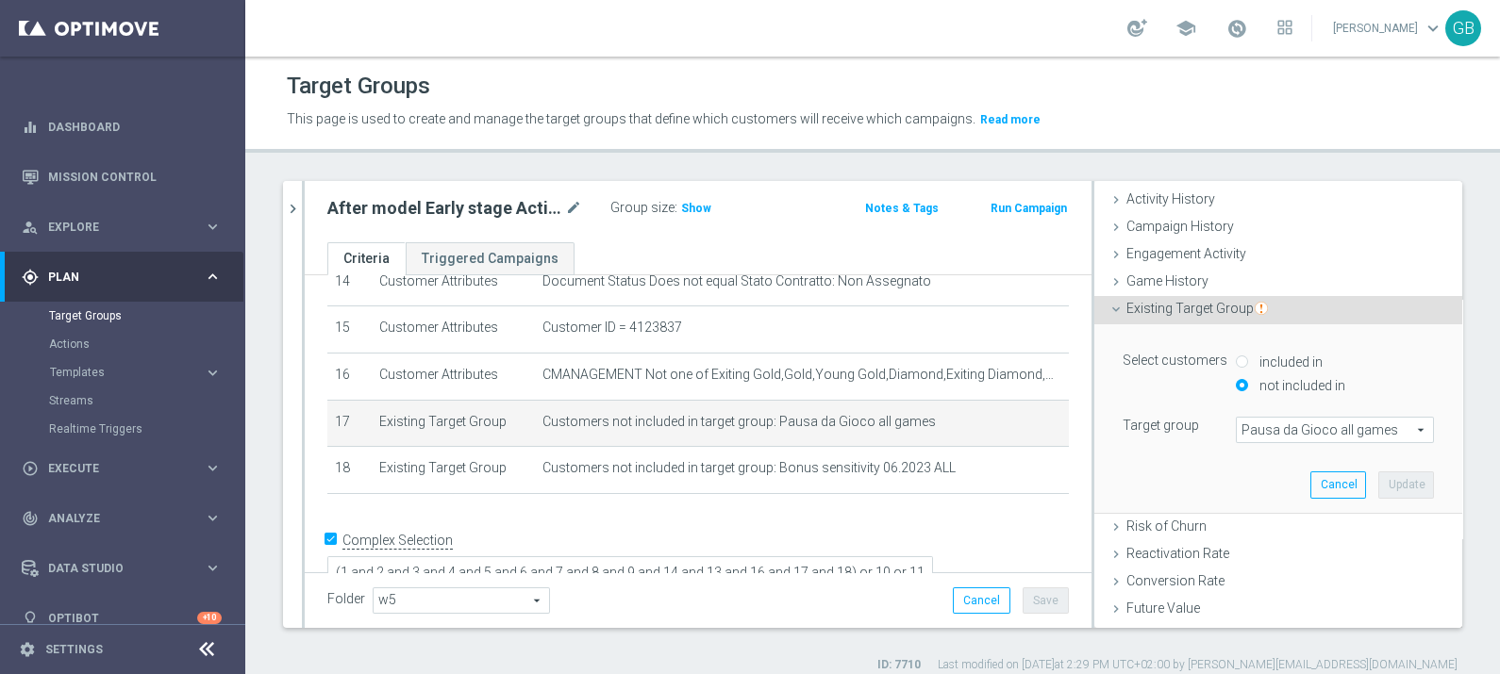
scroll to position [128, 0]
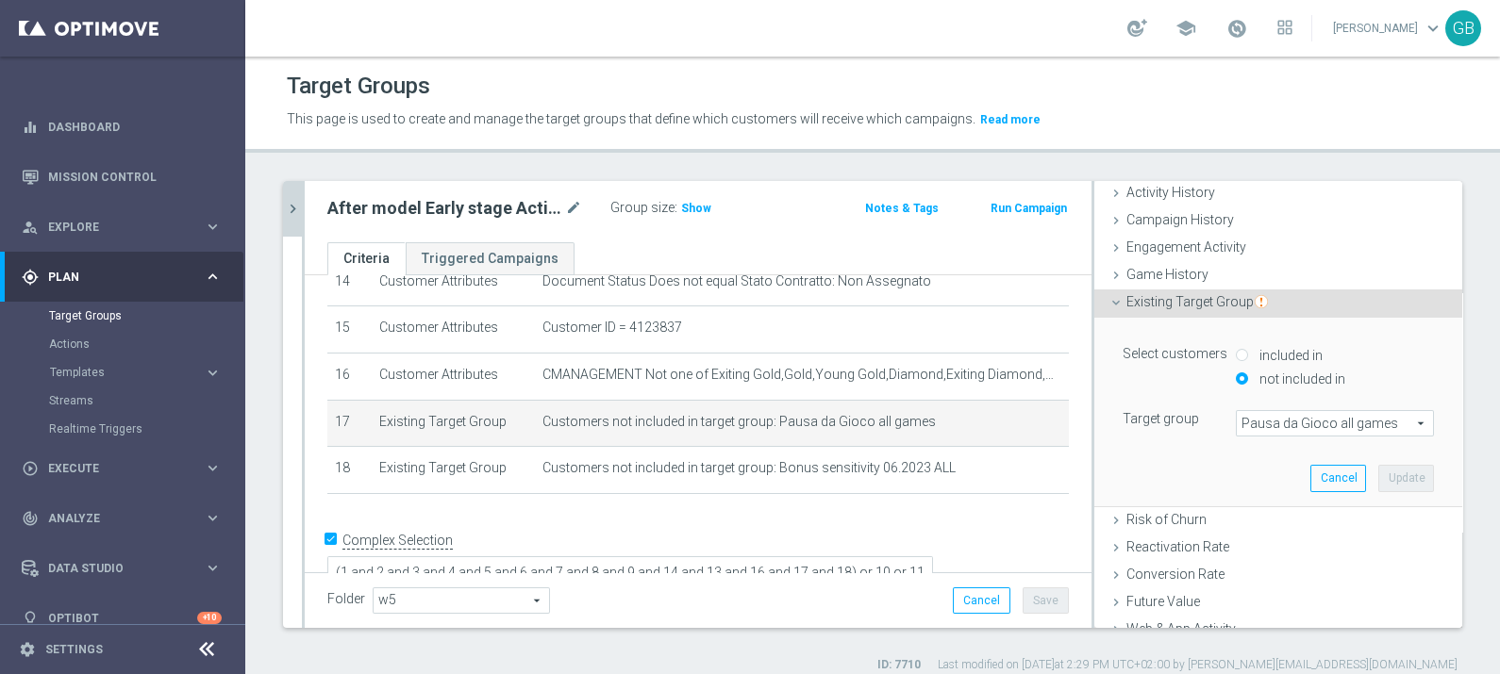
click at [291, 208] on icon "chevron_right" at bounding box center [293, 209] width 18 height 18
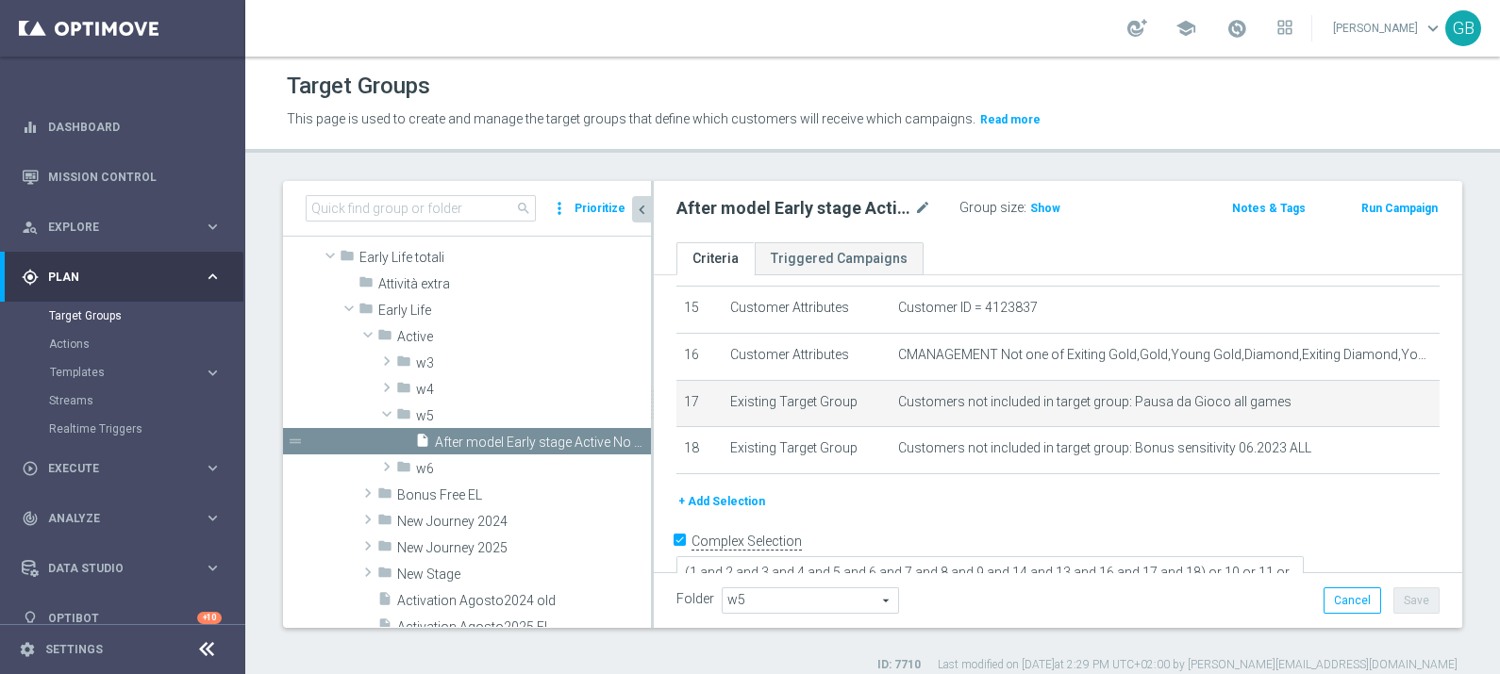
scroll to position [97, 0]
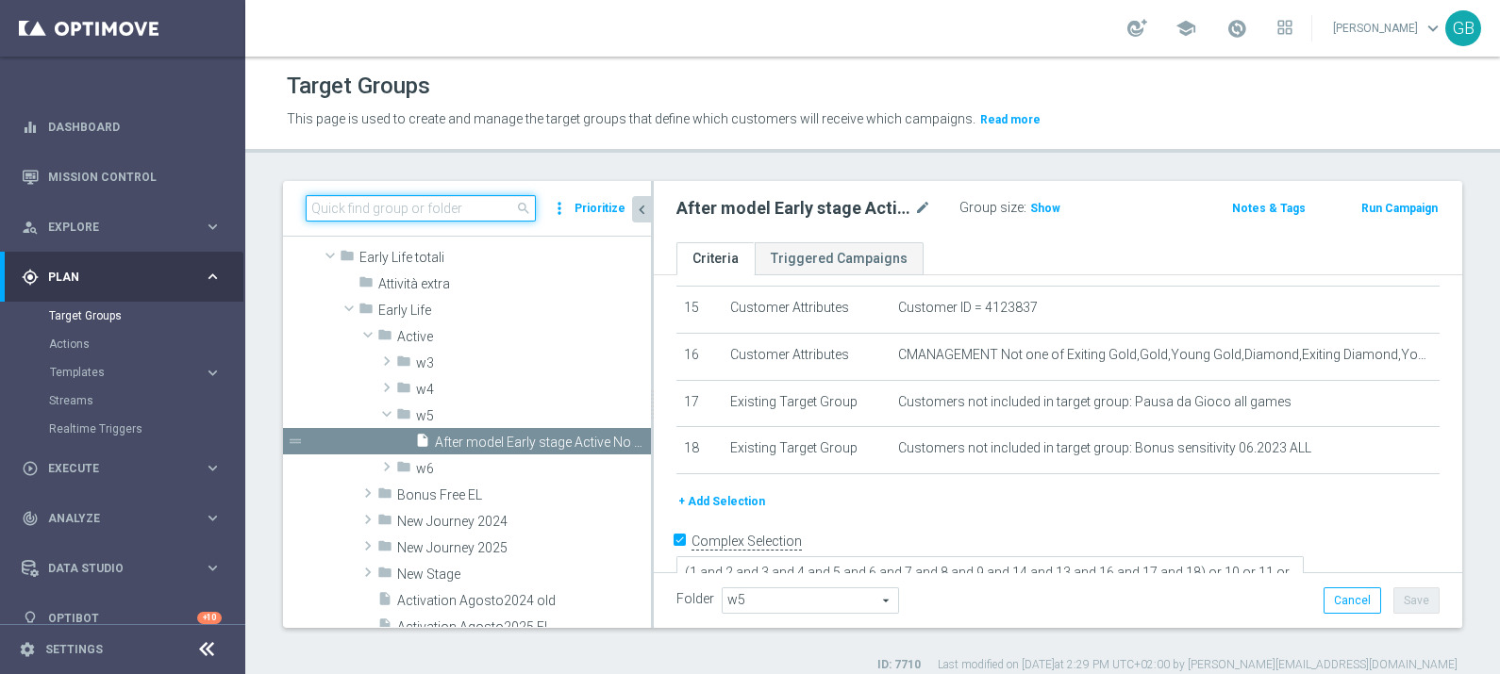
click at [494, 205] on input at bounding box center [421, 208] width 230 height 26
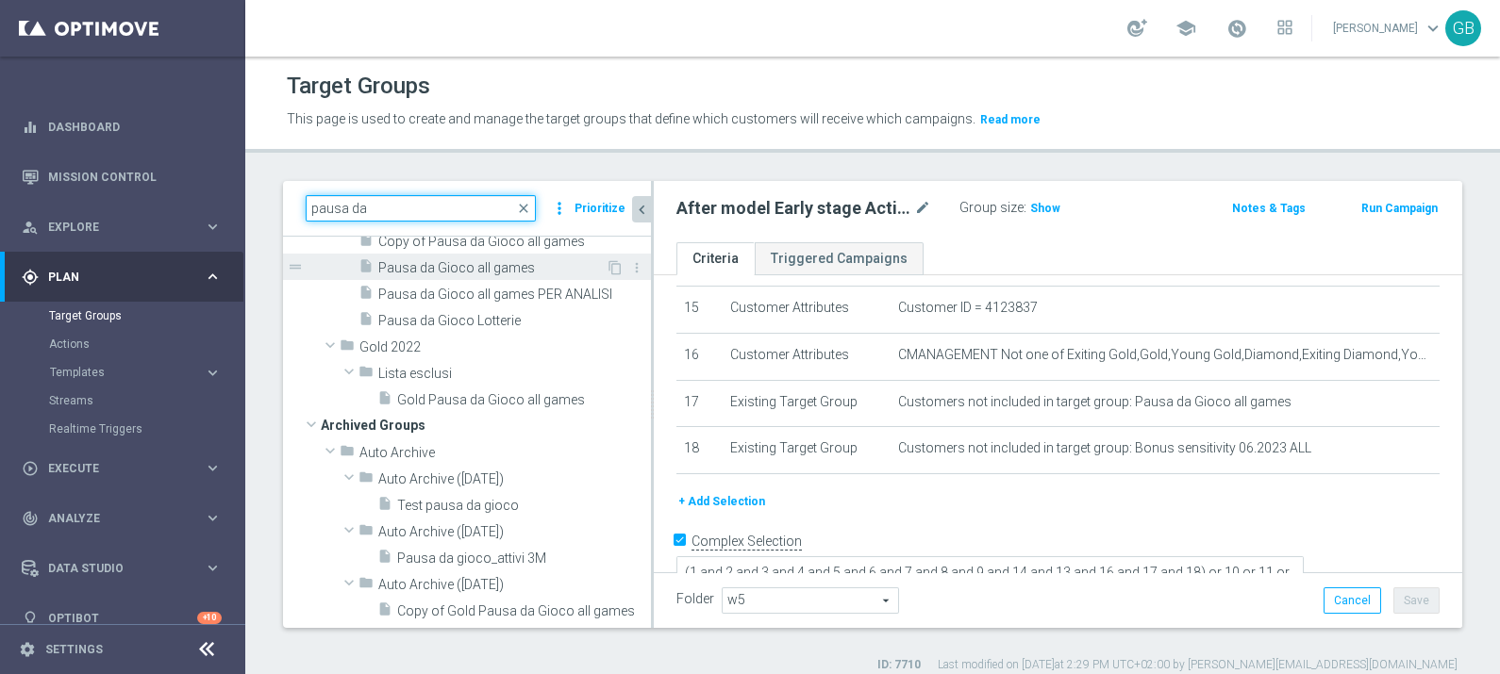
type input "pausa da"
click at [525, 276] on span "Pausa da Gioco all games" at bounding box center [491, 268] width 227 height 16
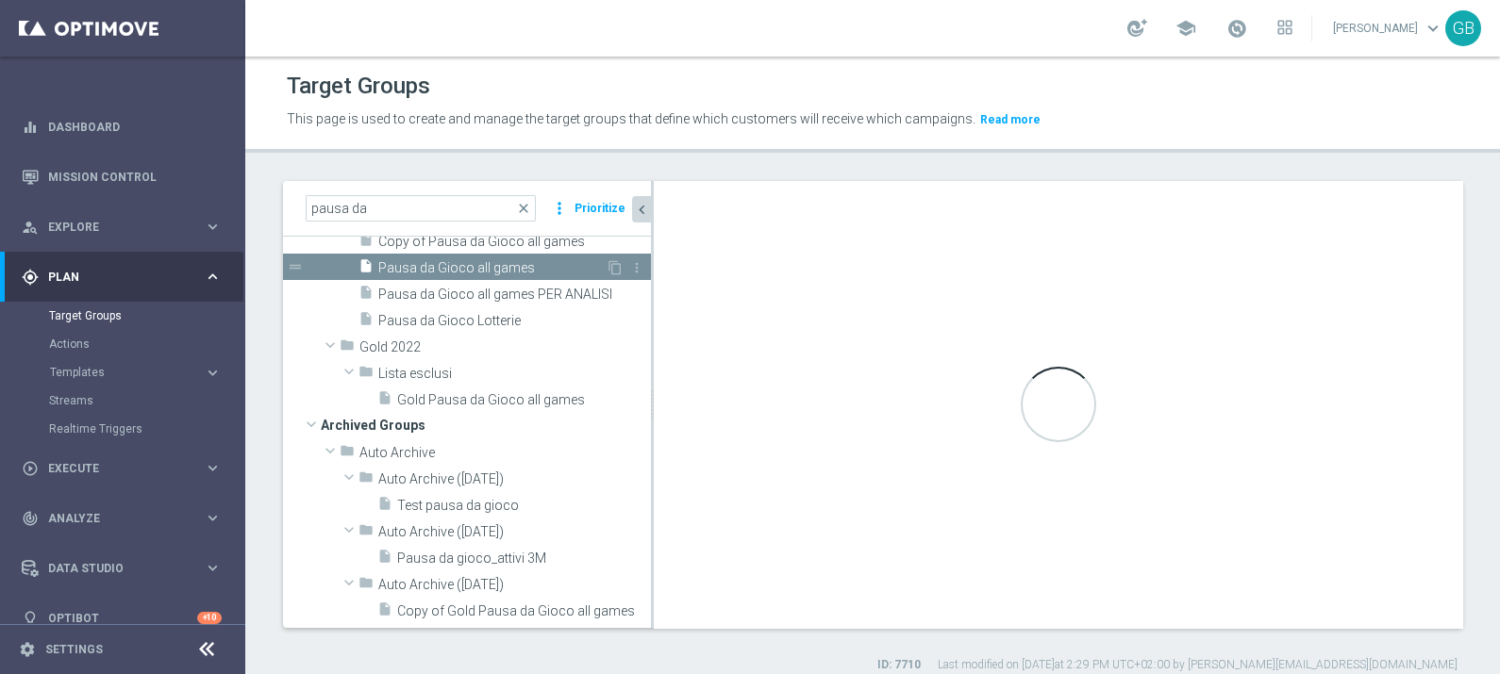
type input "Contattabilità"
type textarea "(1 or 2 or 3 or 4 or 5 or 6 or 7 or 8 or 9 or 10 or 11 or 12 or 13 or 14 or 15 …"
